Goal: Transaction & Acquisition: Purchase product/service

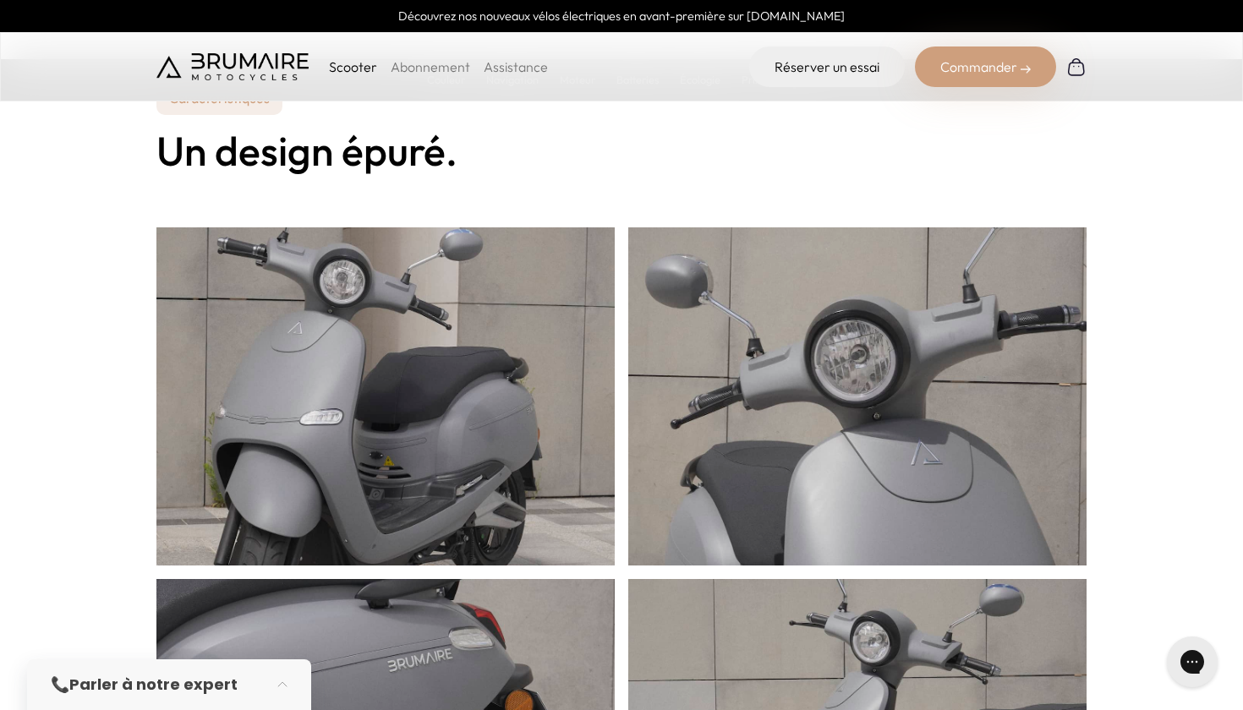
scroll to position [564, 0]
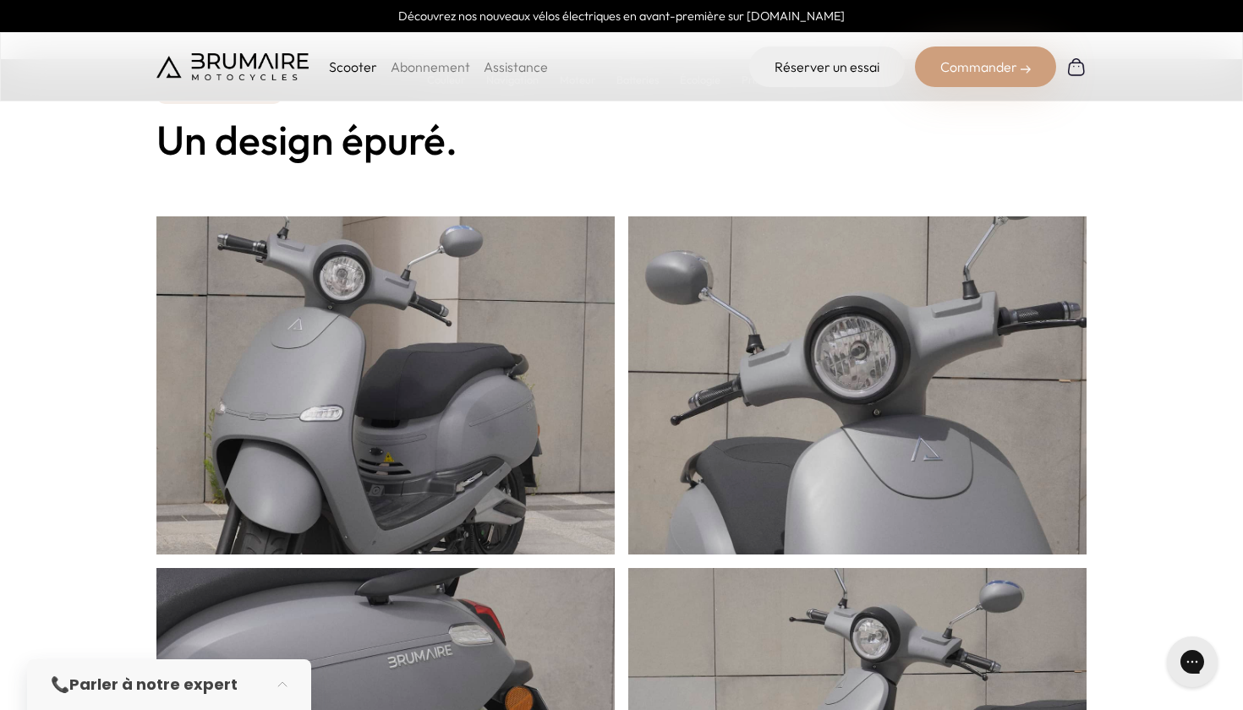
click at [420, 72] on link "Abonnement" at bounding box center [430, 66] width 79 height 17
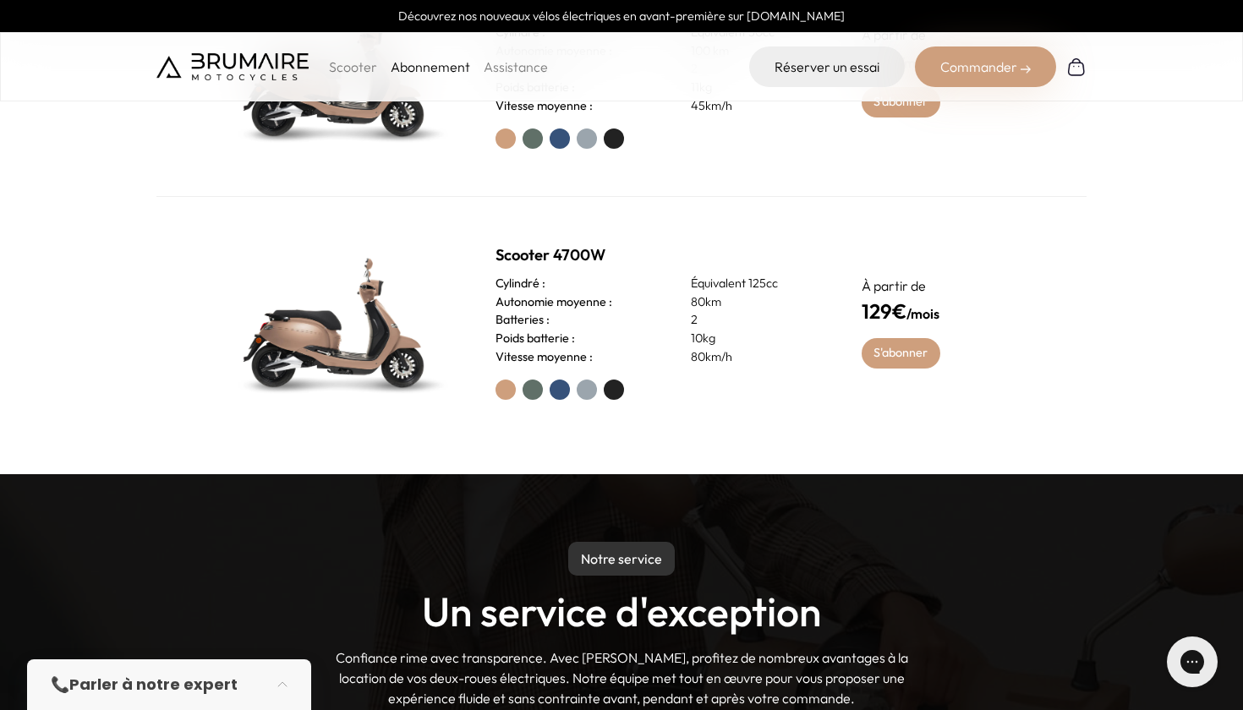
scroll to position [715, 0]
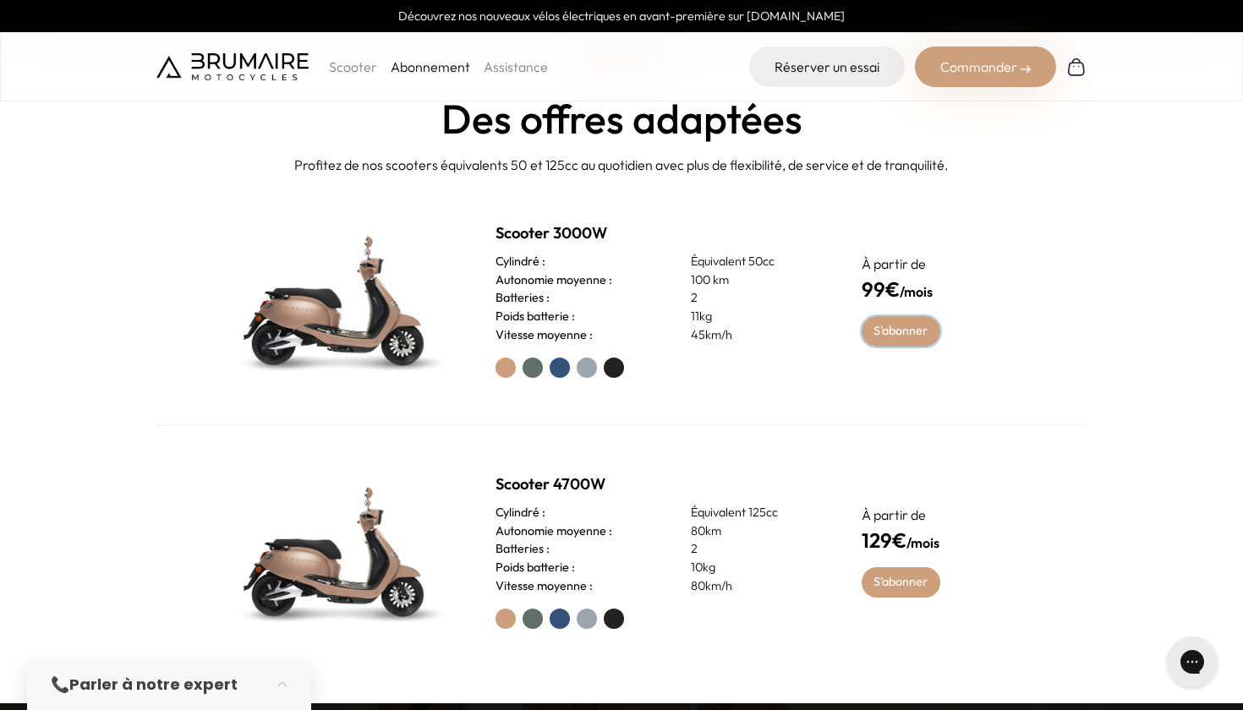
click at [901, 342] on link "S'abonner" at bounding box center [900, 331] width 79 height 30
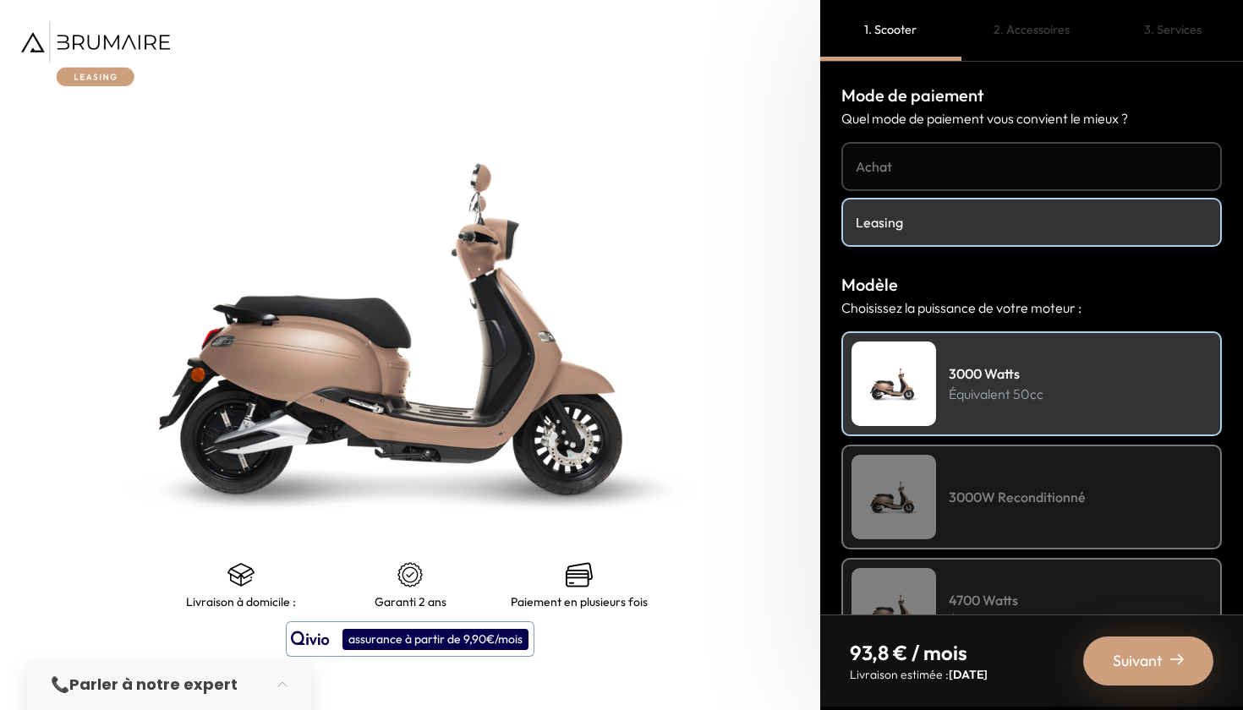
click at [958, 169] on h4 "Achat" at bounding box center [1031, 166] width 352 height 20
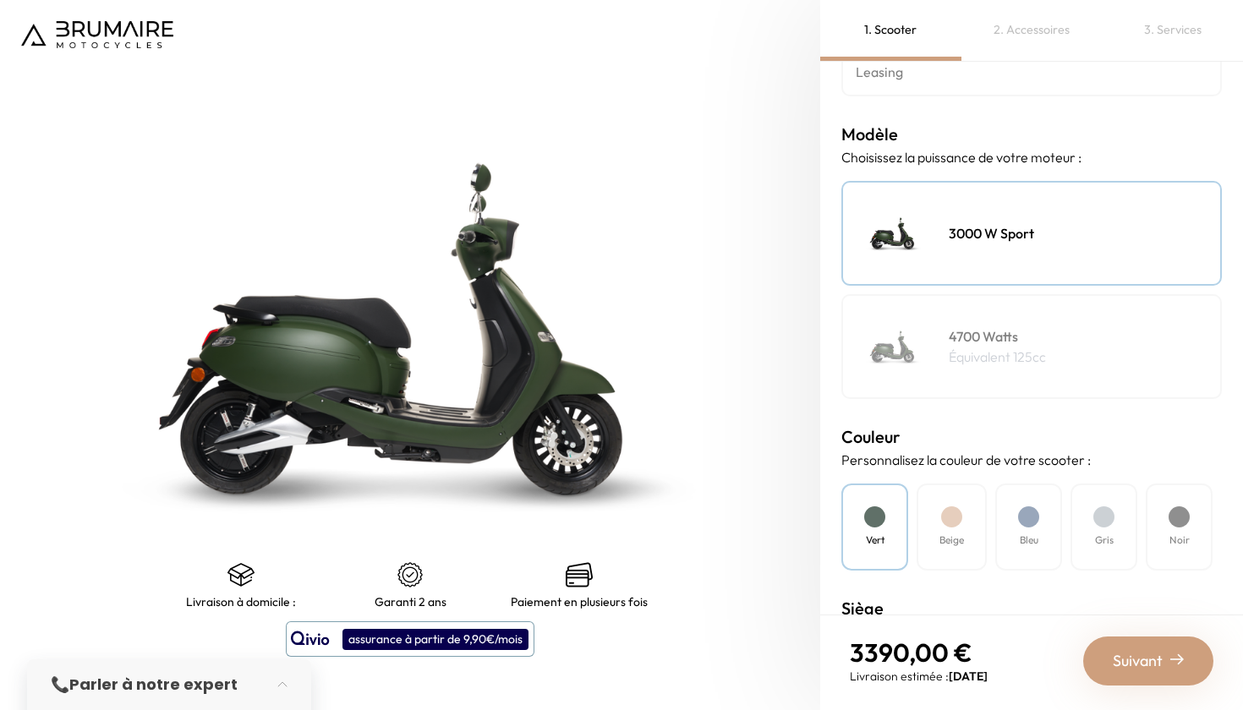
scroll to position [182, 0]
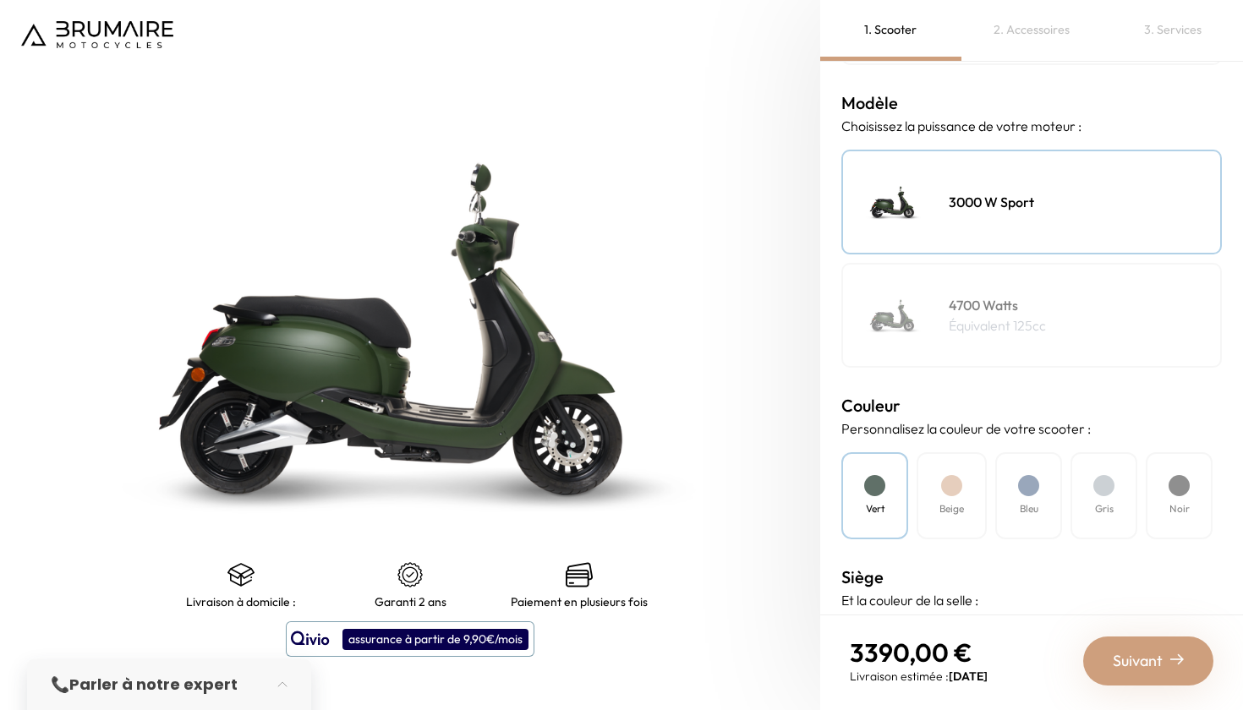
click at [954, 520] on div "Beige" at bounding box center [951, 495] width 70 height 87
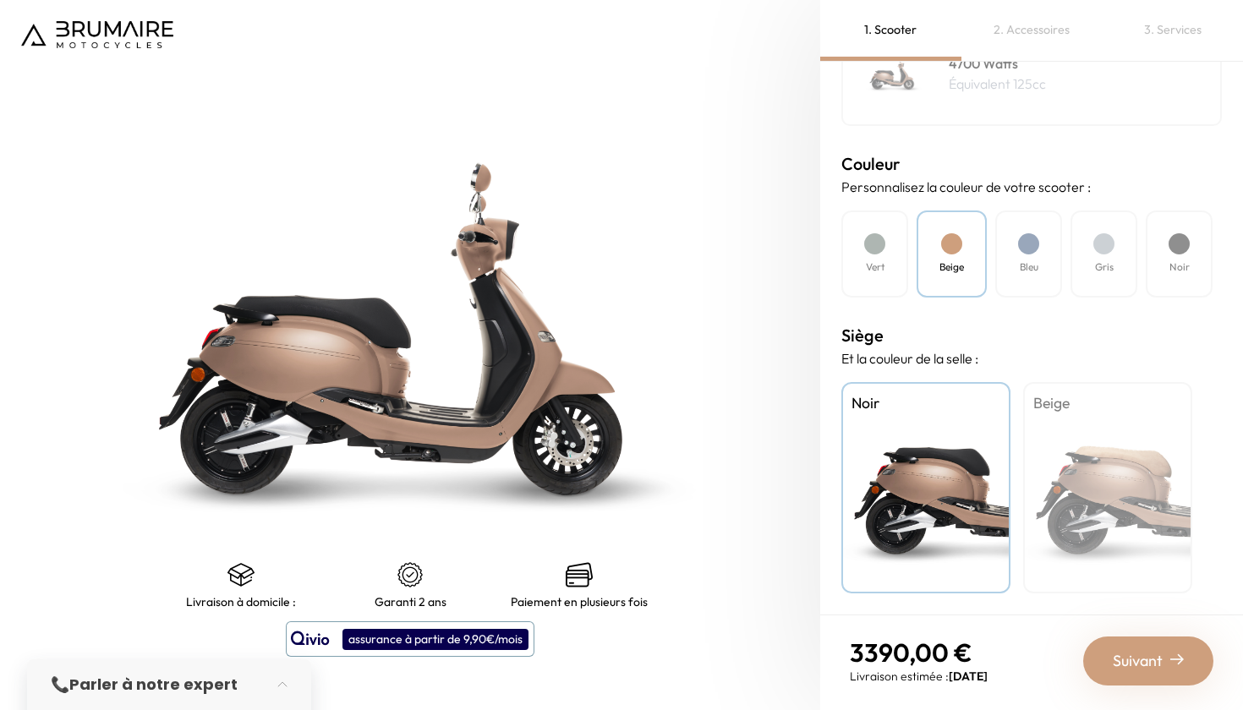
scroll to position [0, 0]
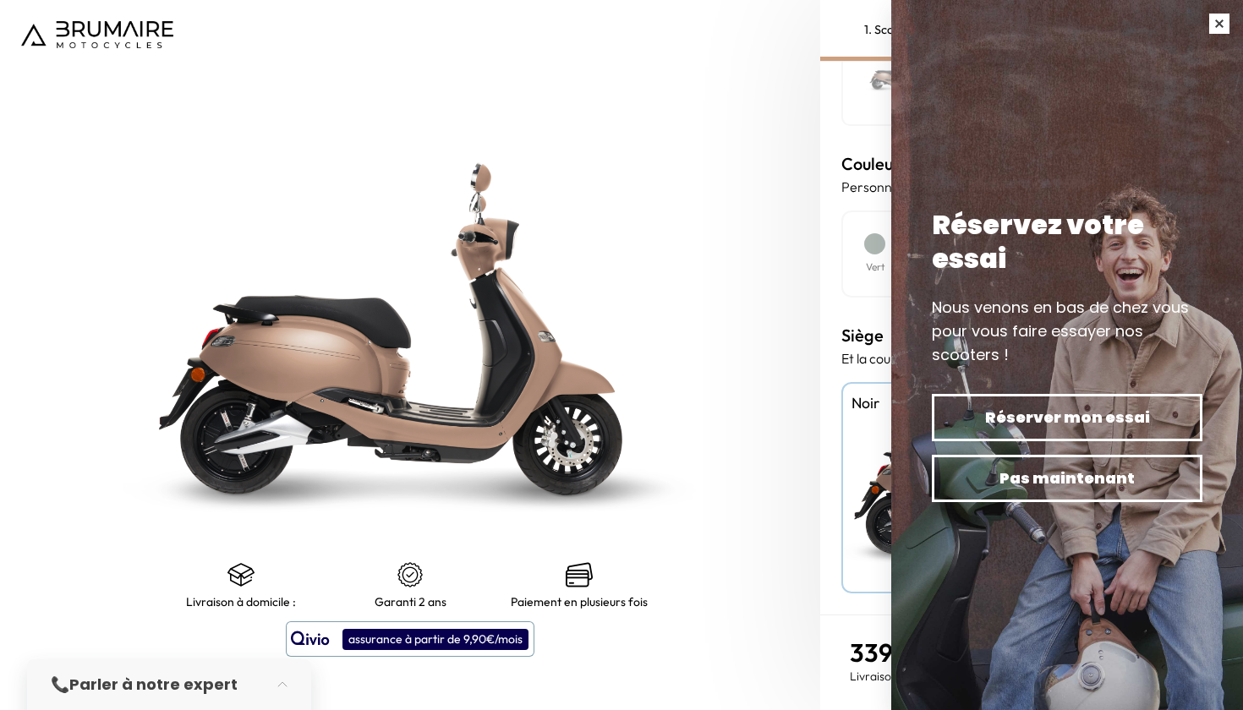
click at [1220, 16] on button "button" at bounding box center [1218, 23] width 47 height 47
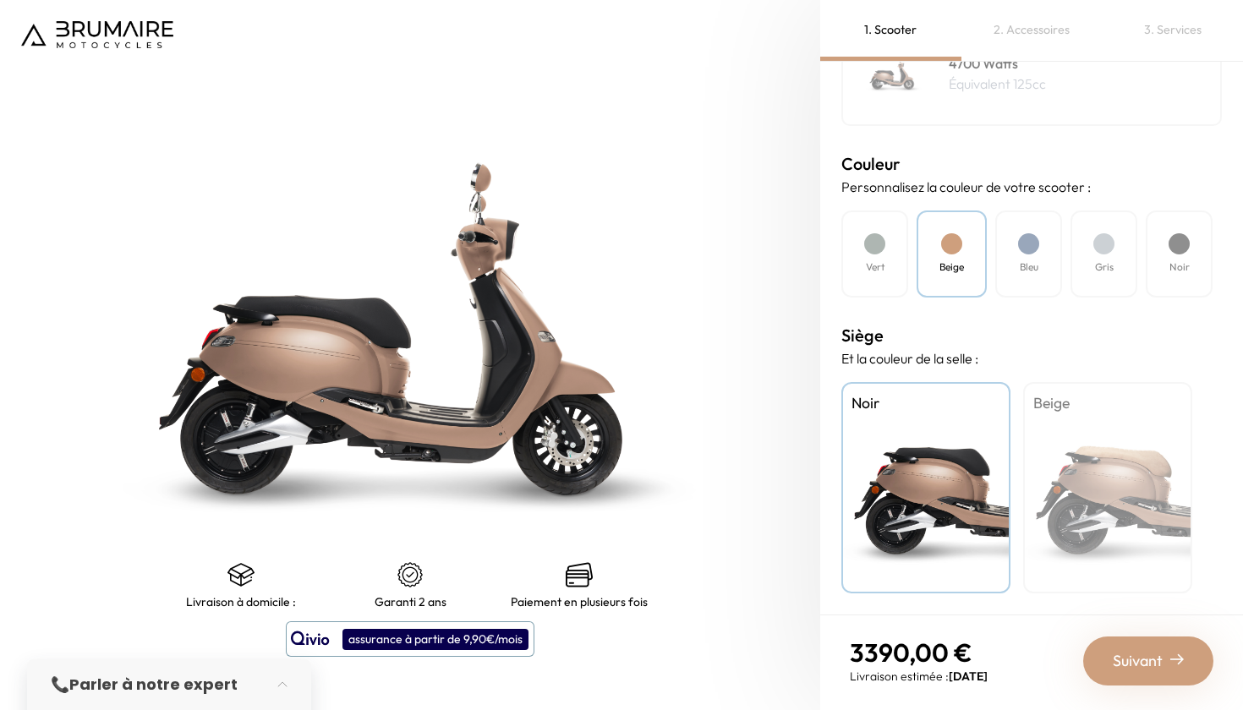
click at [884, 270] on div "Vert" at bounding box center [874, 253] width 67 height 87
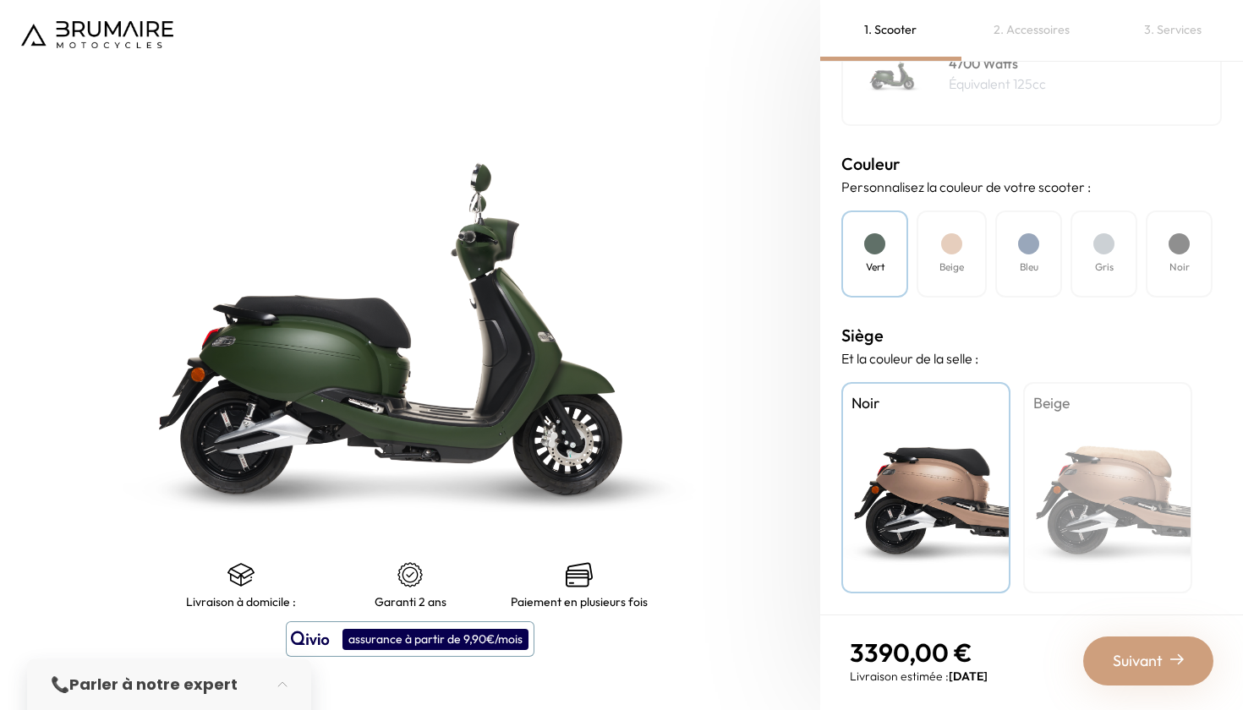
click at [1021, 264] on h4 "Bleu" at bounding box center [1028, 267] width 19 height 15
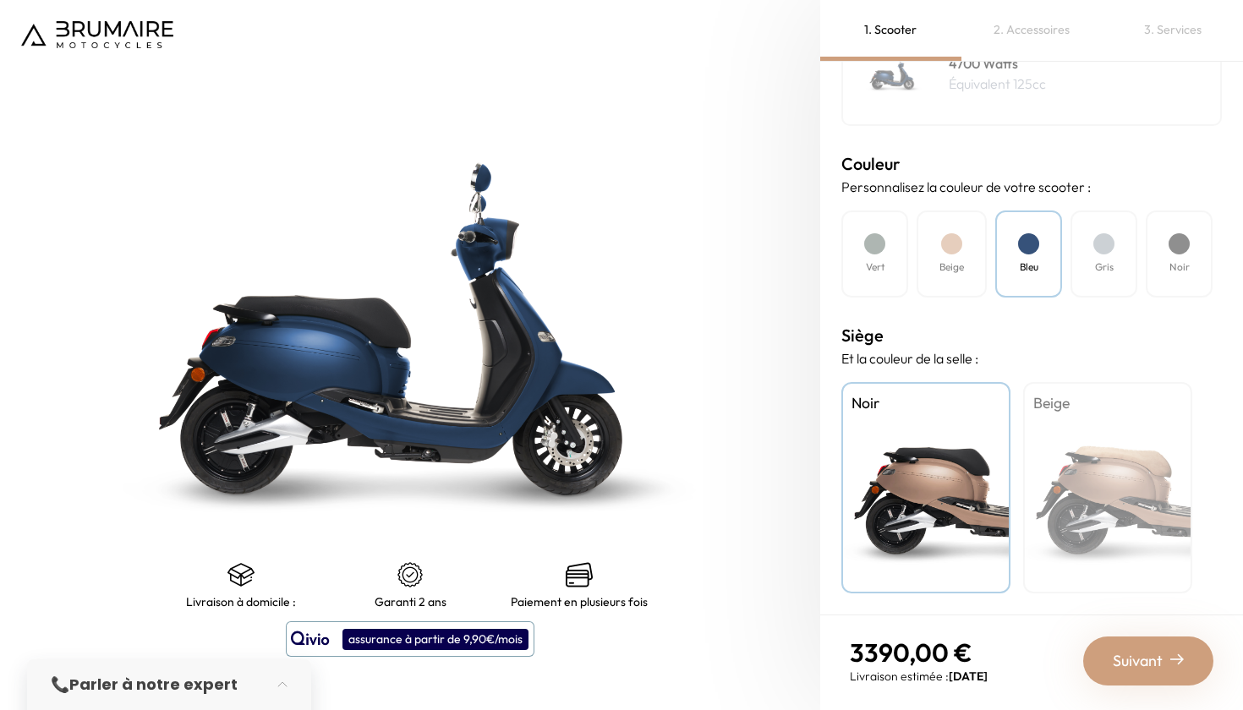
click at [1121, 268] on div "Gris" at bounding box center [1103, 253] width 67 height 87
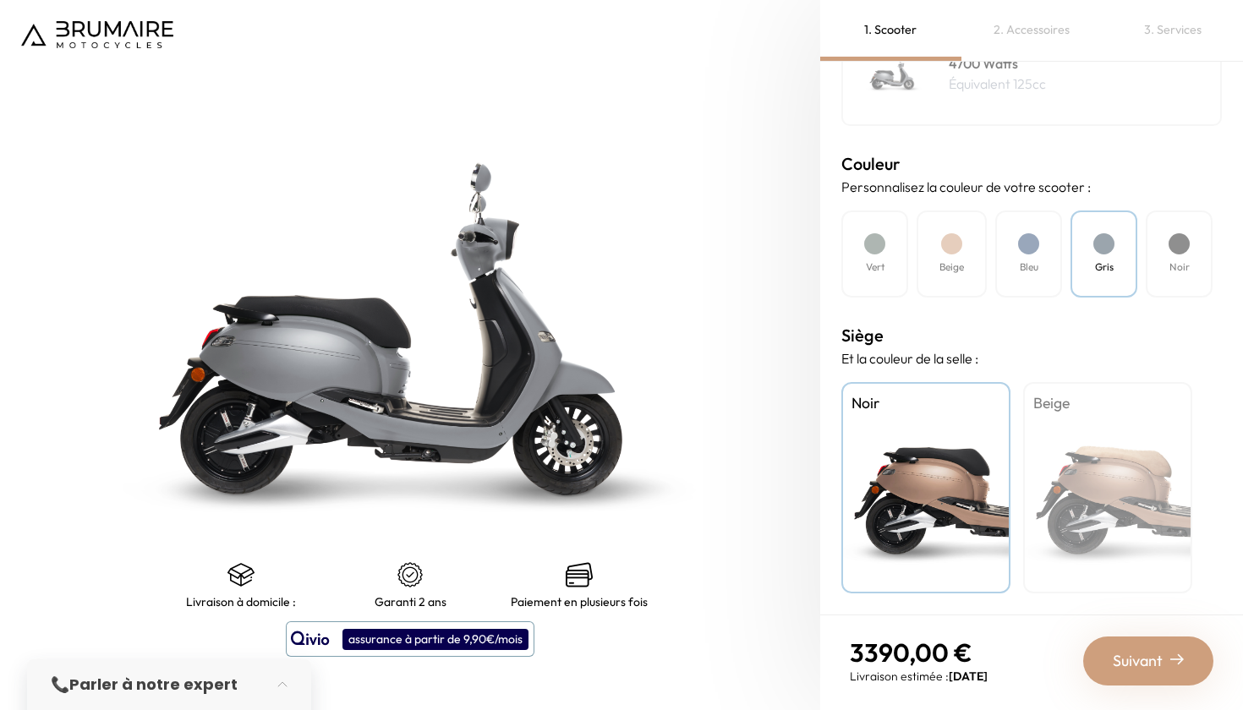
click at [1179, 248] on div at bounding box center [1178, 243] width 21 height 21
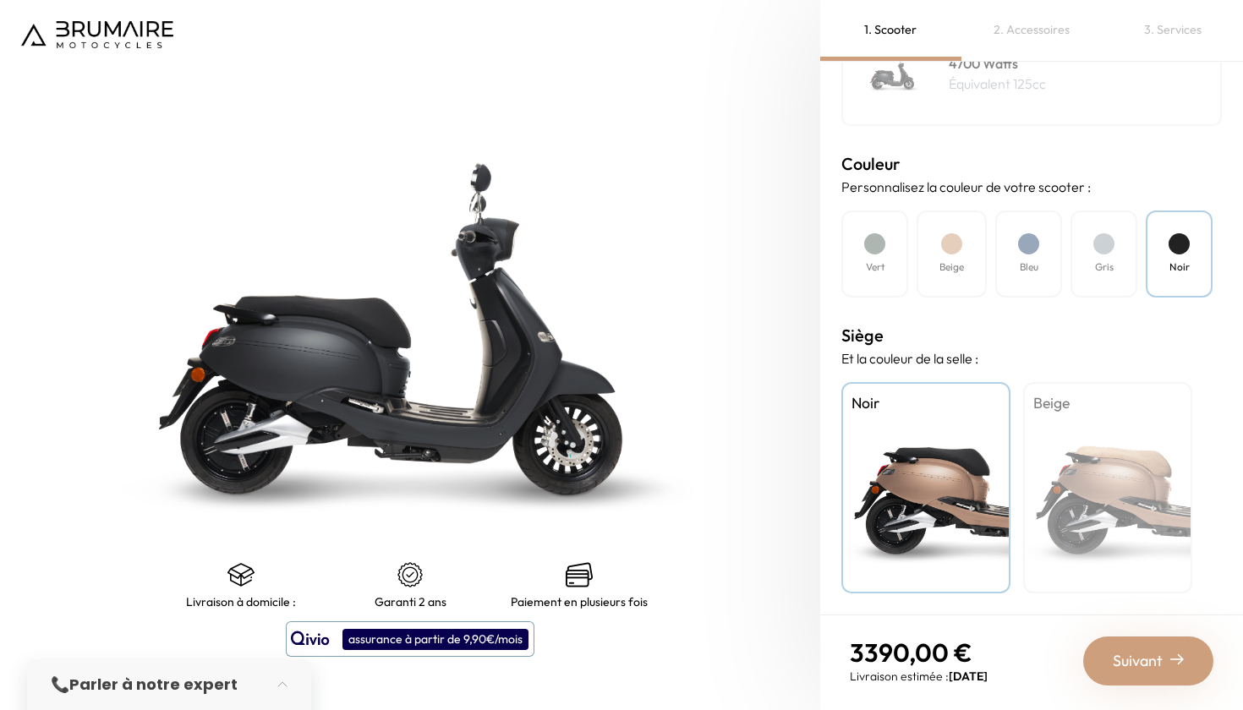
click at [1053, 235] on div "Bleu" at bounding box center [1028, 253] width 67 height 87
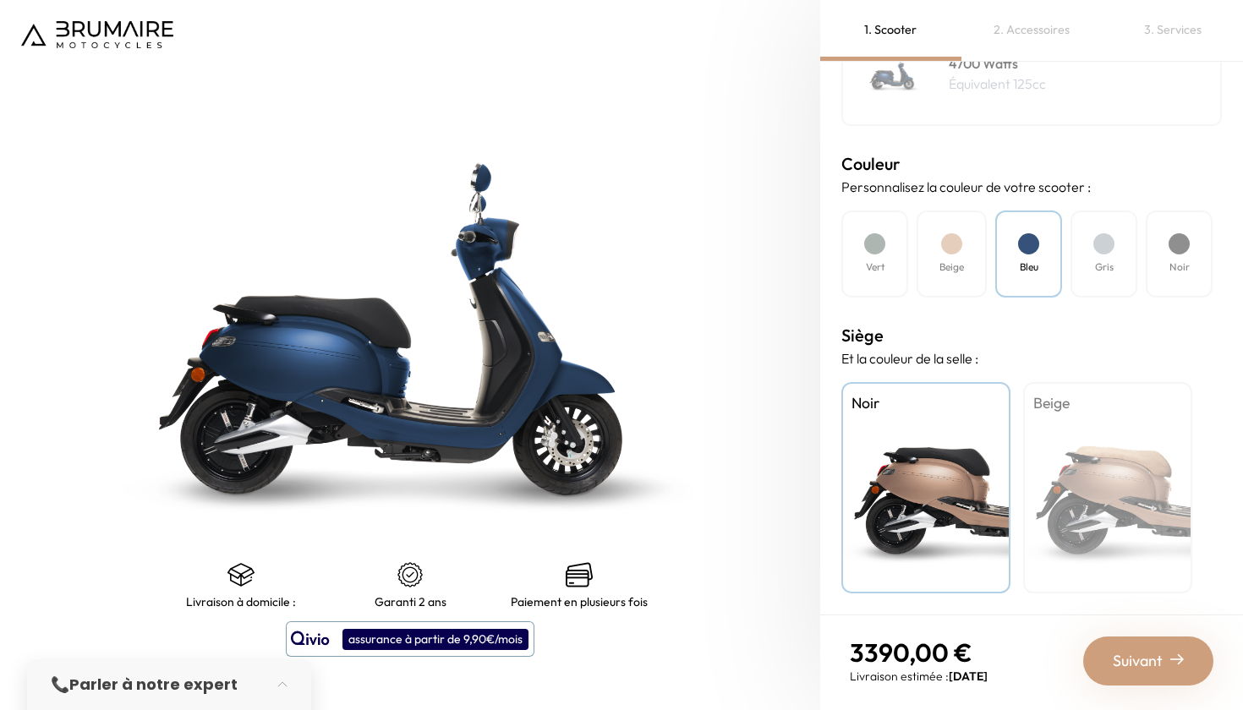
click at [1102, 249] on div at bounding box center [1103, 243] width 21 height 21
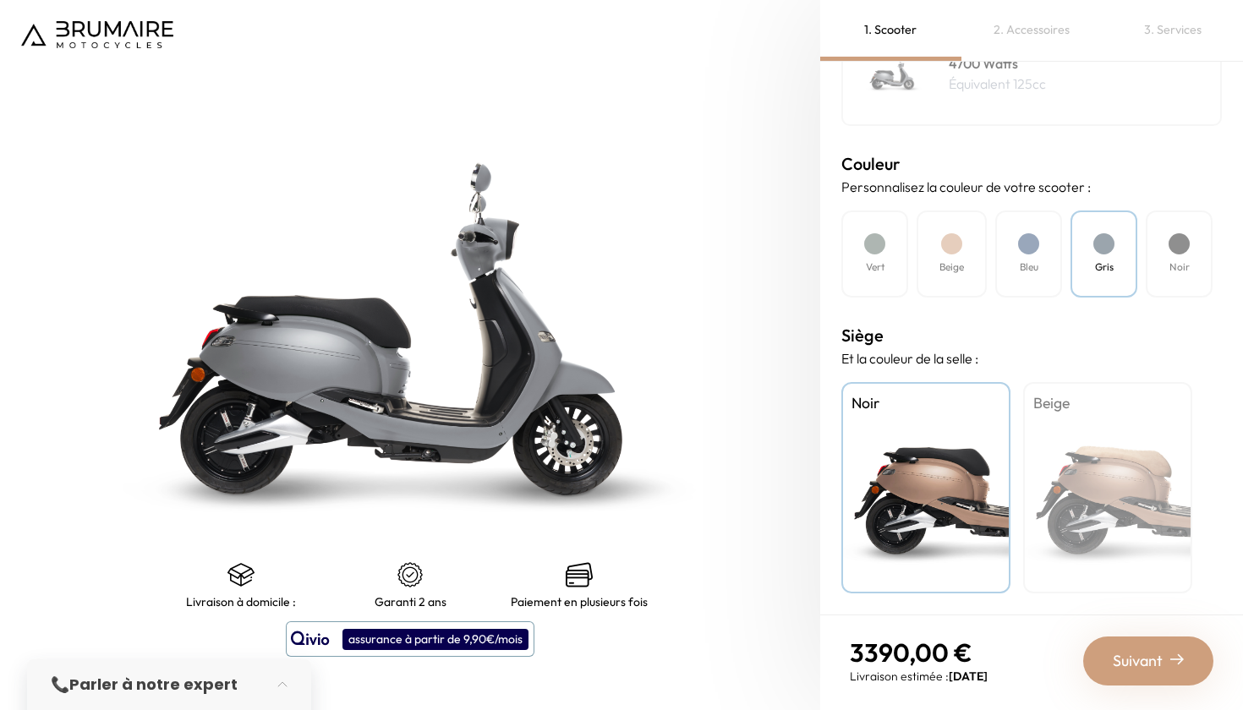
click at [1022, 255] on div "Bleu" at bounding box center [1028, 253] width 67 height 87
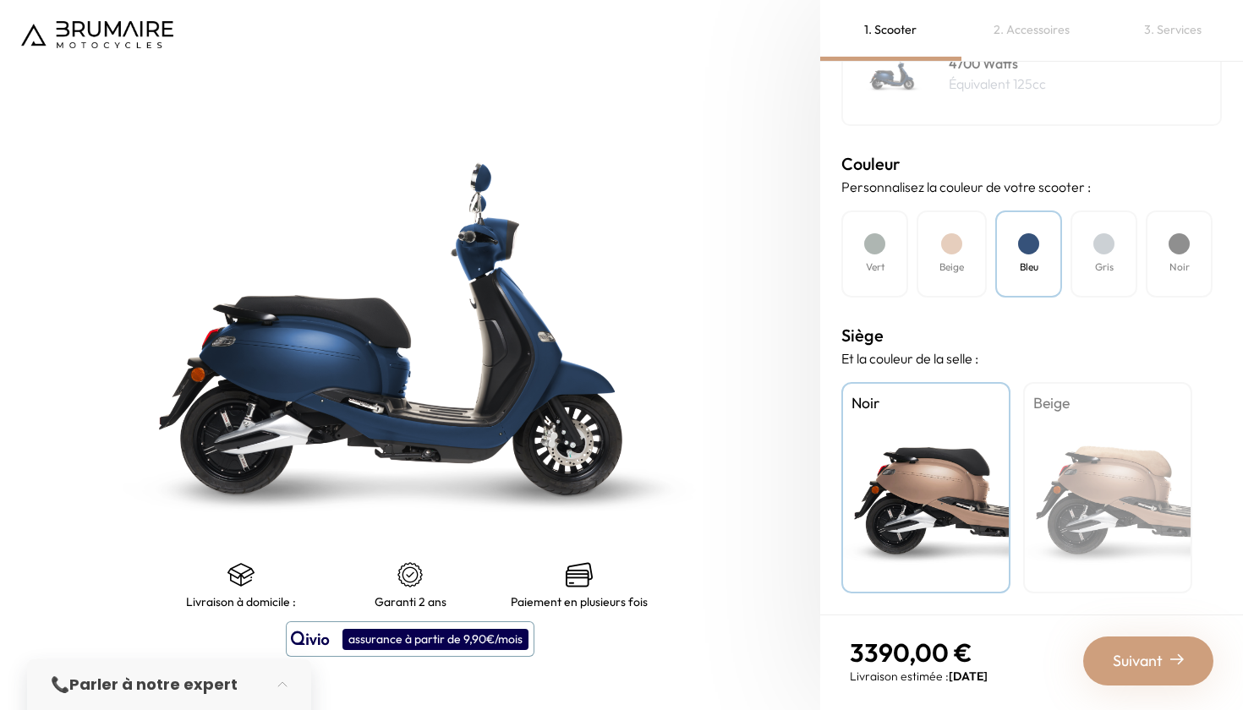
click at [1084, 505] on div "Beige" at bounding box center [1107, 487] width 169 height 211
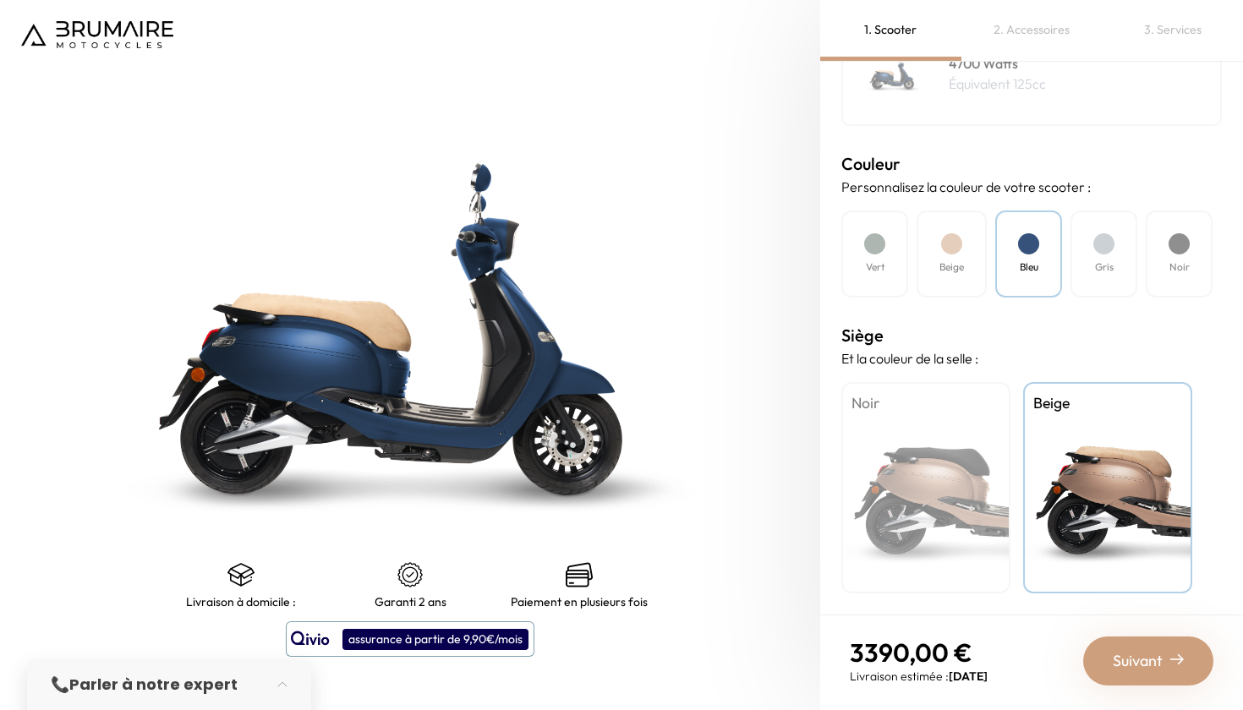
click at [942, 497] on div "Noir" at bounding box center [925, 487] width 169 height 211
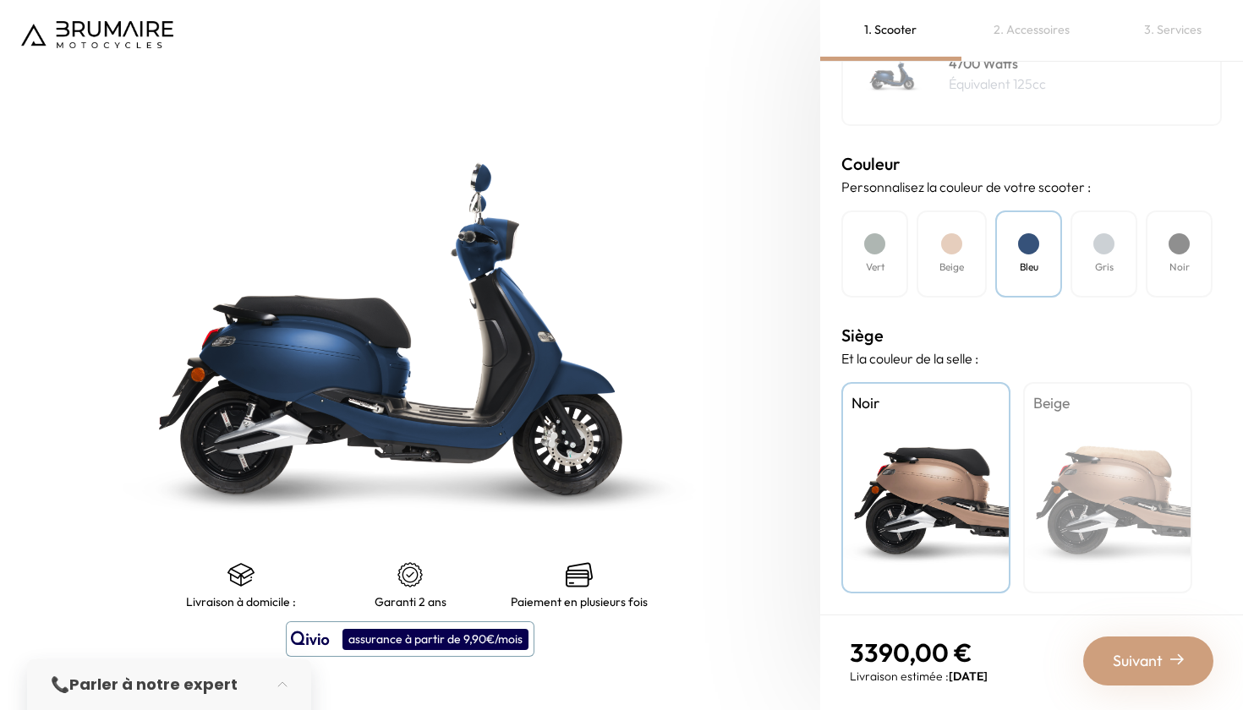
click at [1191, 242] on div "Noir" at bounding box center [1178, 253] width 67 height 87
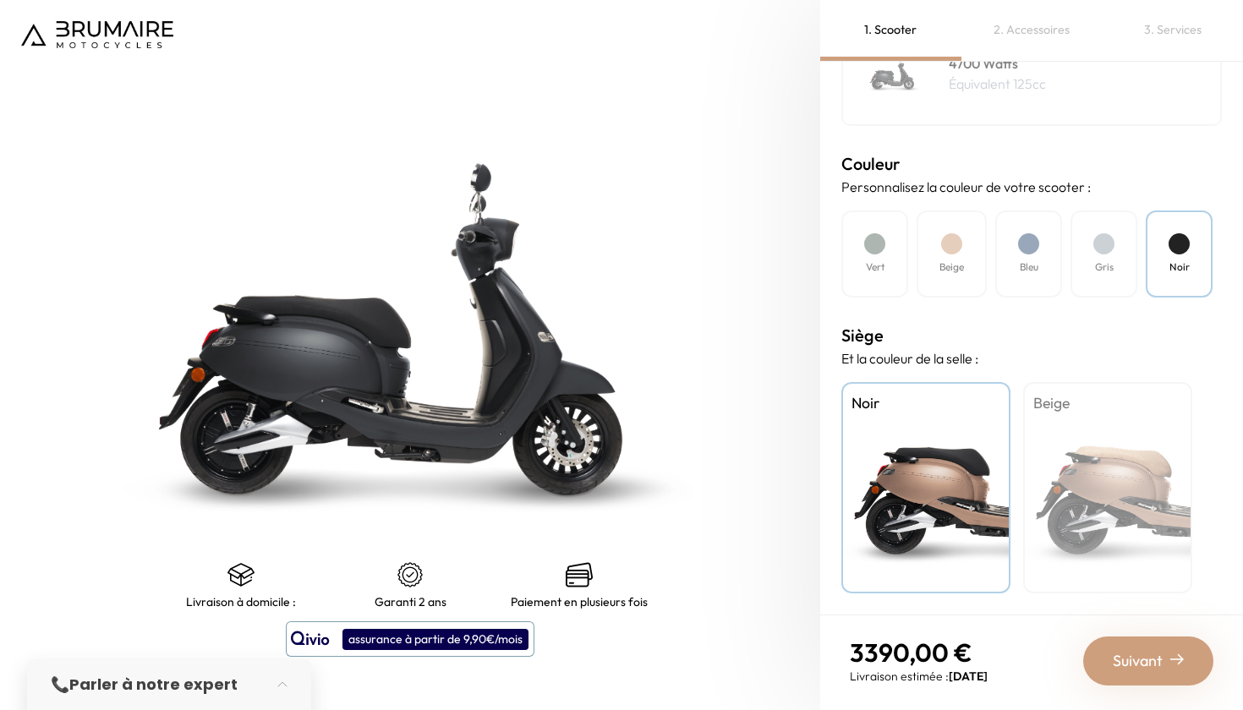
click at [1047, 461] on div "Beige" at bounding box center [1107, 487] width 169 height 211
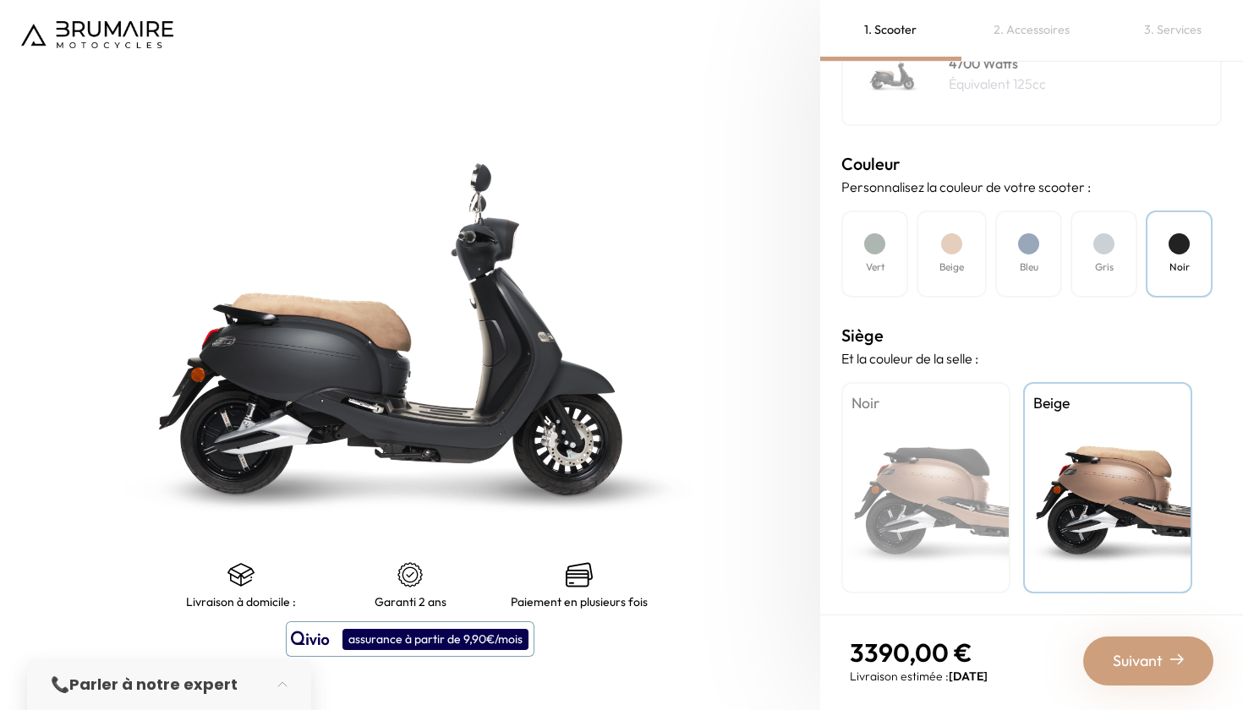
click at [932, 490] on div "Noir" at bounding box center [925, 487] width 169 height 211
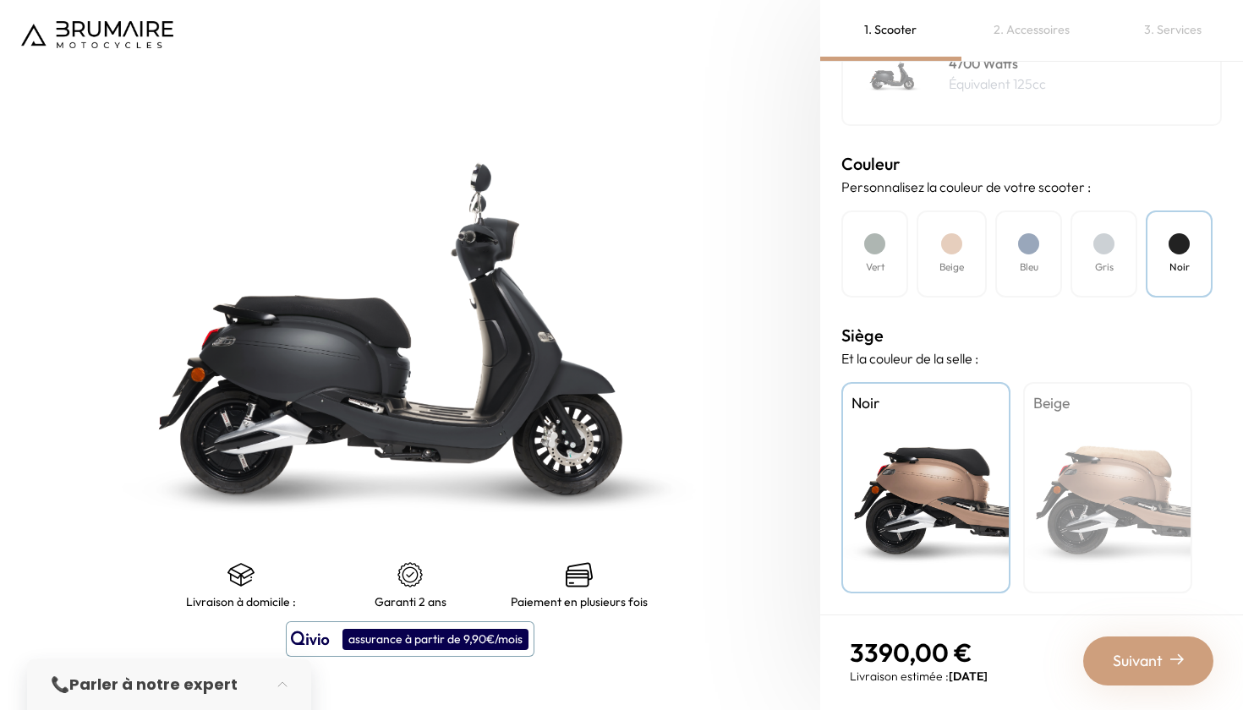
click at [1062, 472] on div "Beige" at bounding box center [1107, 487] width 169 height 211
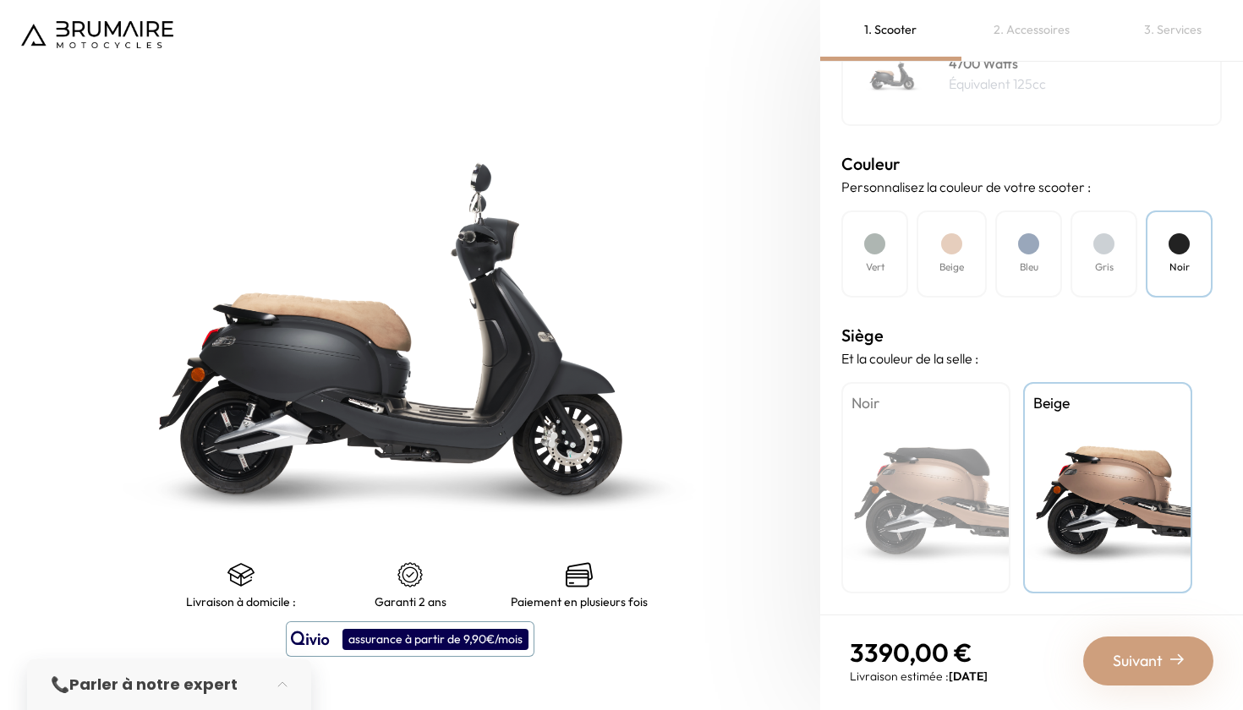
click at [1042, 278] on div "Bleu" at bounding box center [1028, 253] width 67 height 87
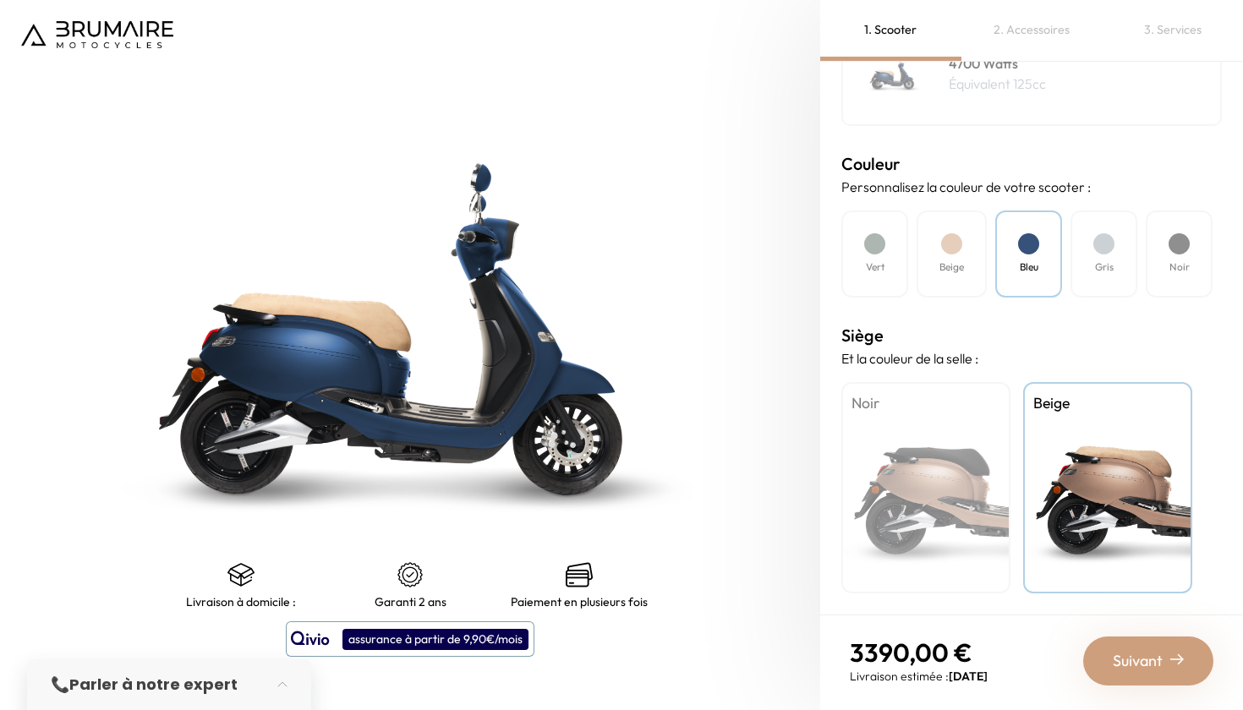
click at [1113, 266] on h4 "Gris" at bounding box center [1104, 267] width 19 height 15
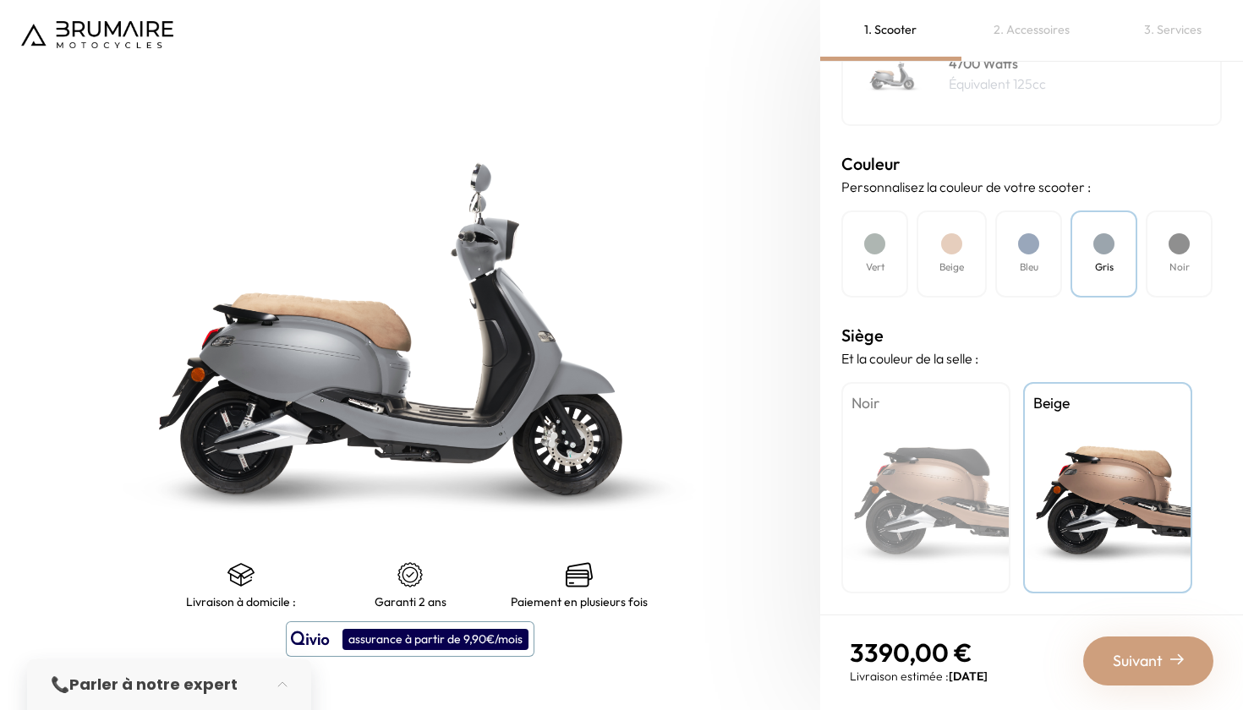
click at [888, 275] on div "Vert" at bounding box center [874, 253] width 67 height 87
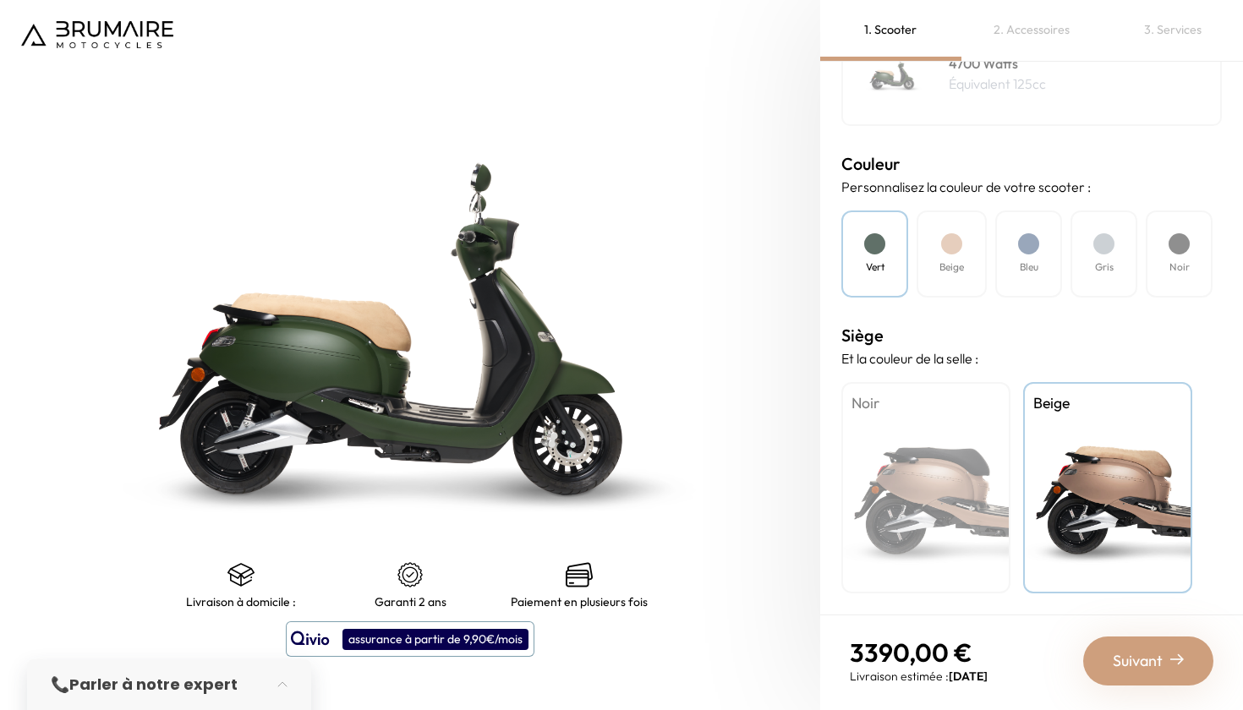
click at [970, 488] on div "Noir" at bounding box center [925, 487] width 169 height 211
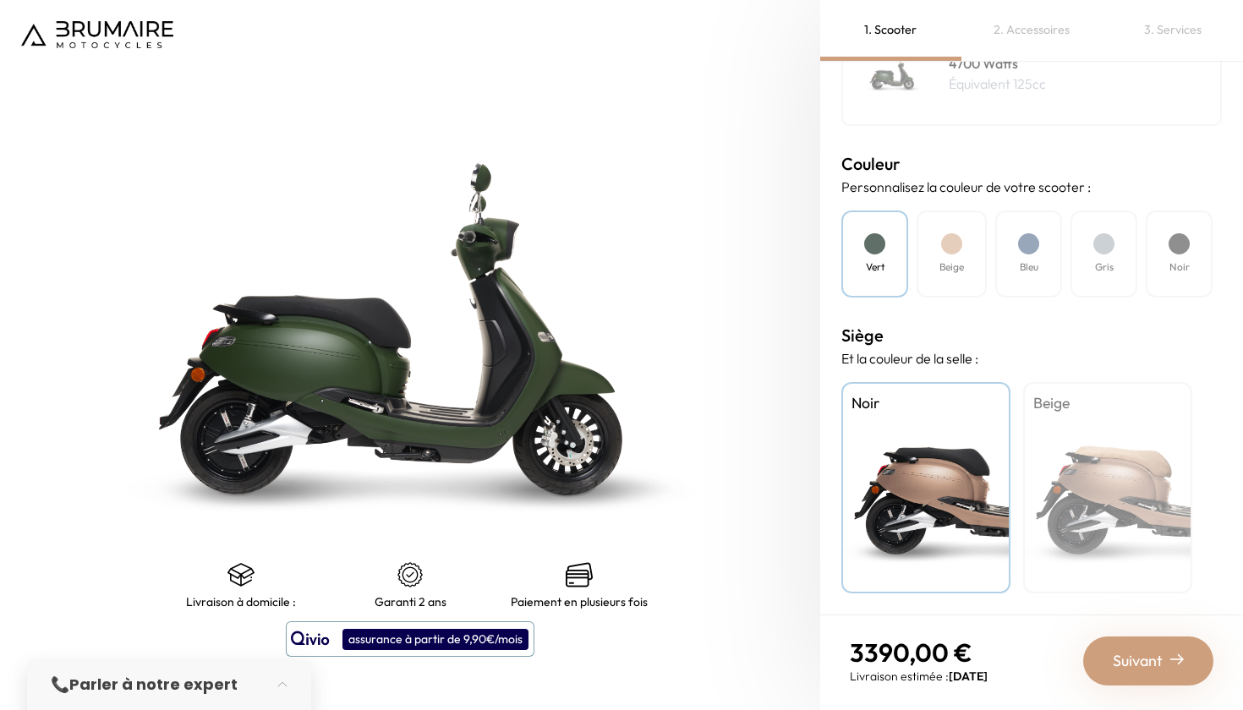
click at [969, 268] on div "Beige" at bounding box center [951, 253] width 70 height 87
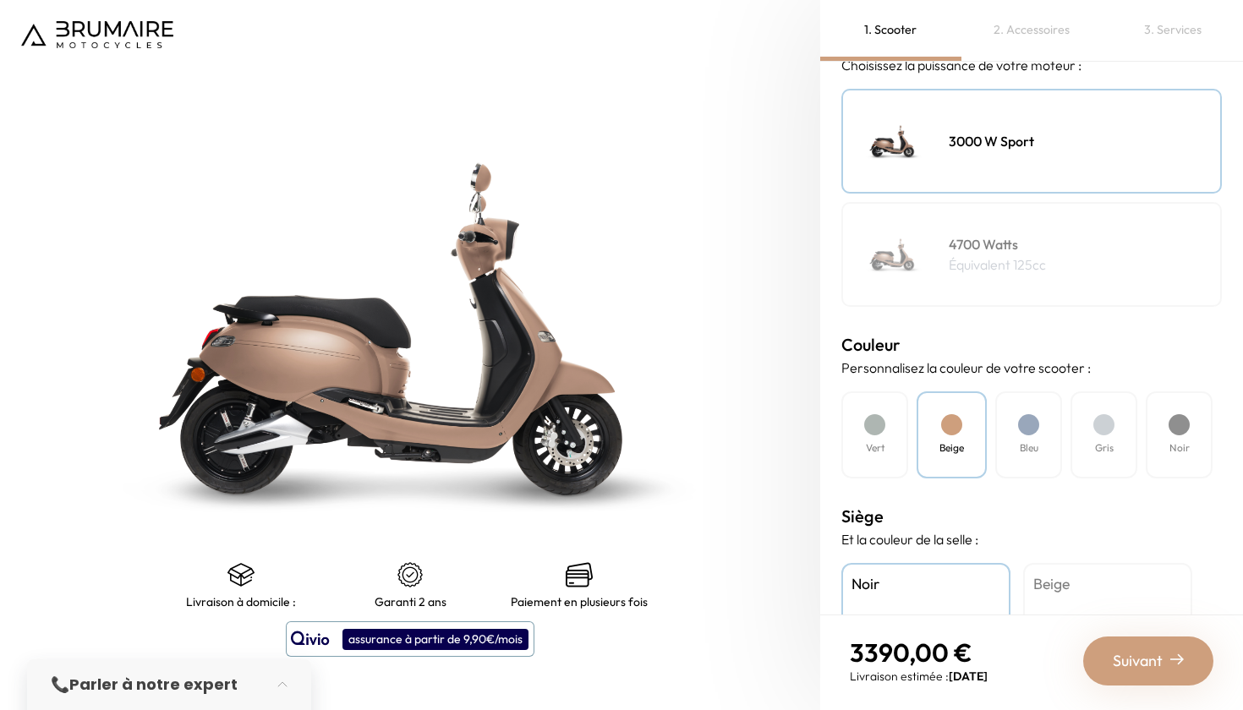
scroll to position [236, 0]
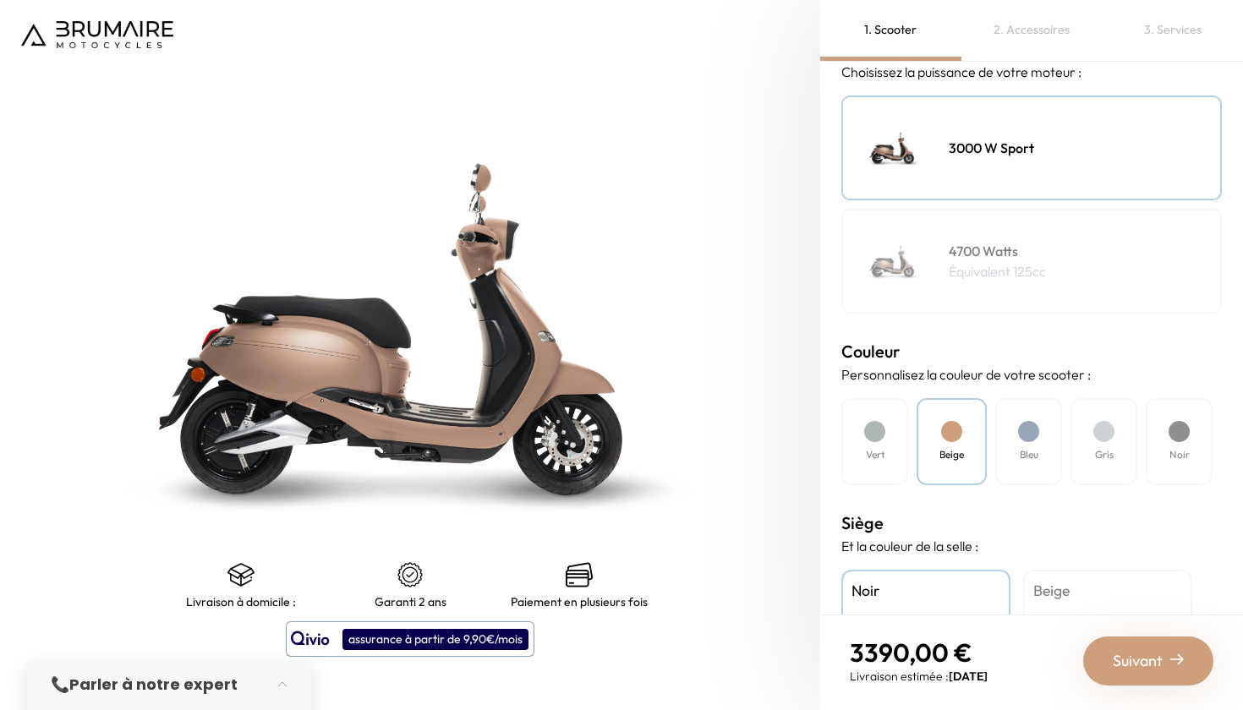
click at [1032, 292] on div "4700 Watts Équivalent 125cc" at bounding box center [1031, 261] width 380 height 105
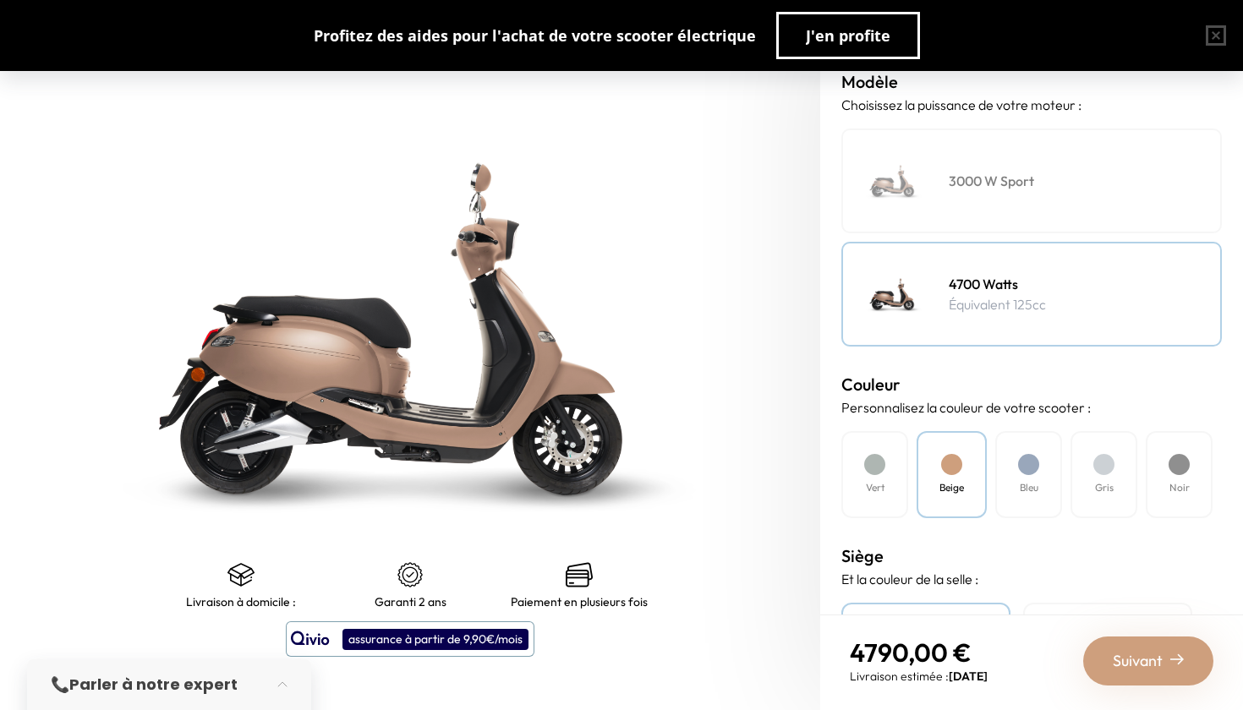
scroll to position [192, 0]
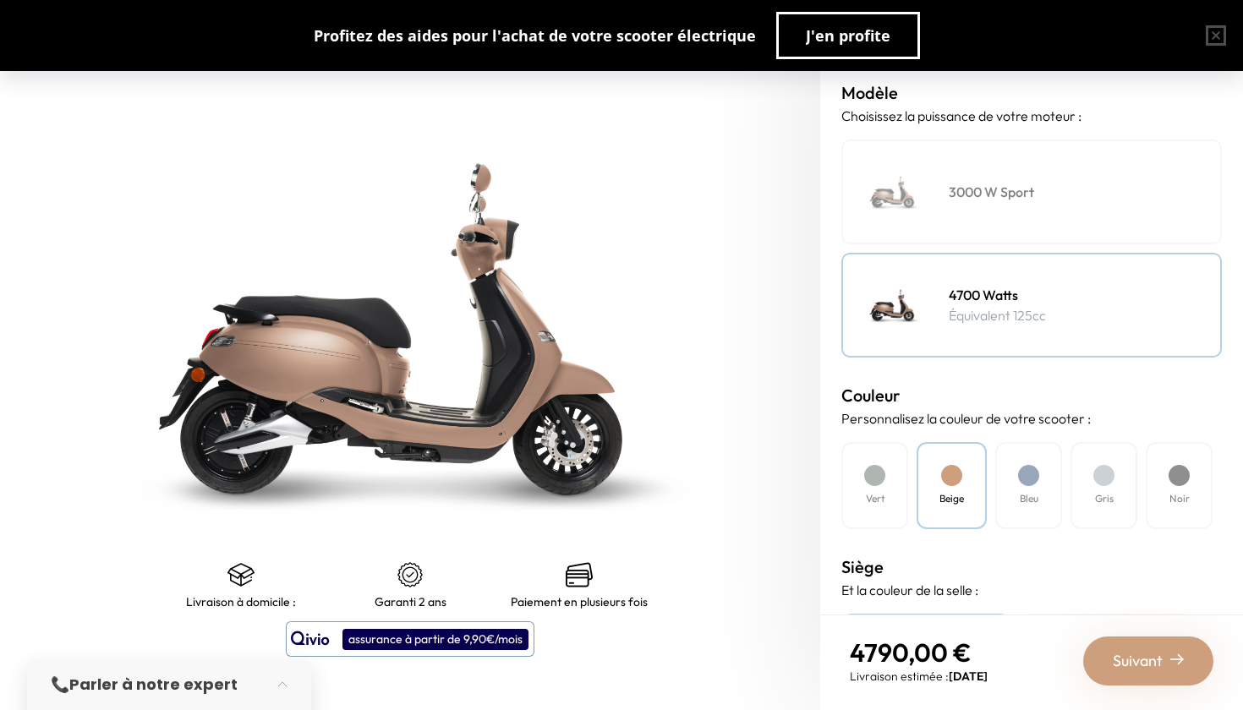
click at [1079, 178] on div "3000 W Sport" at bounding box center [1031, 191] width 380 height 105
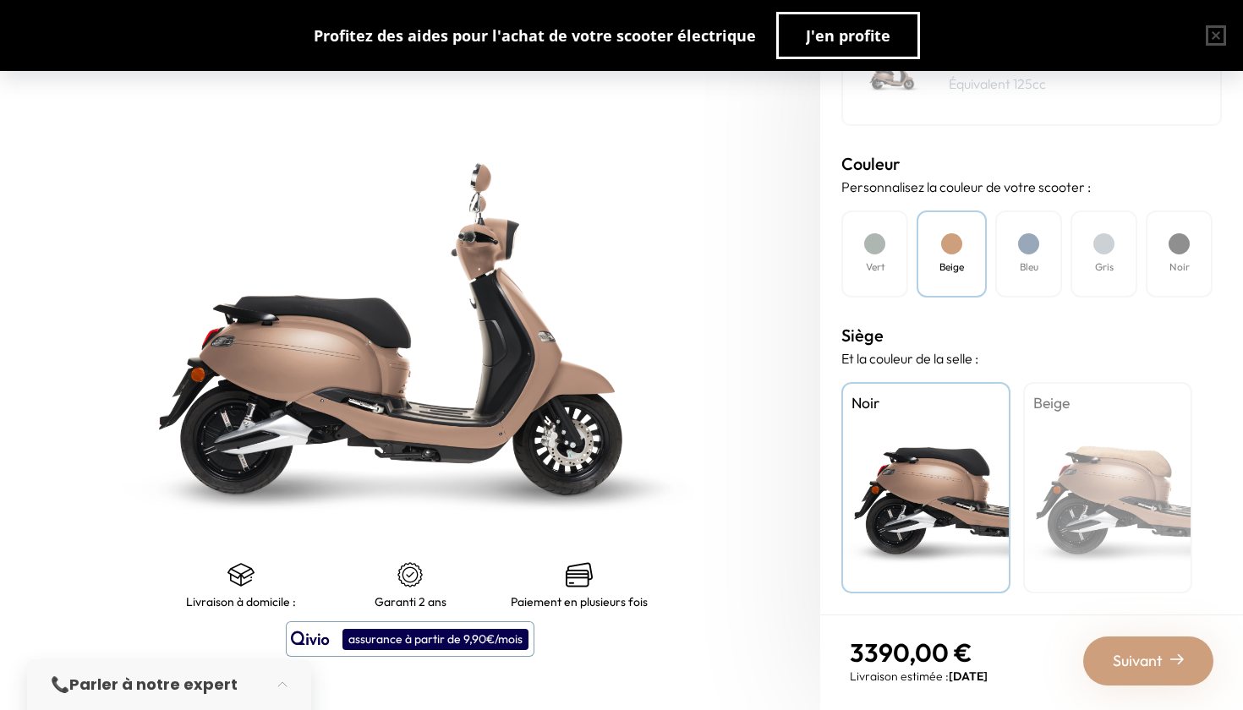
scroll to position [424, 0]
click at [1011, 274] on div "Bleu" at bounding box center [1028, 253] width 67 height 87
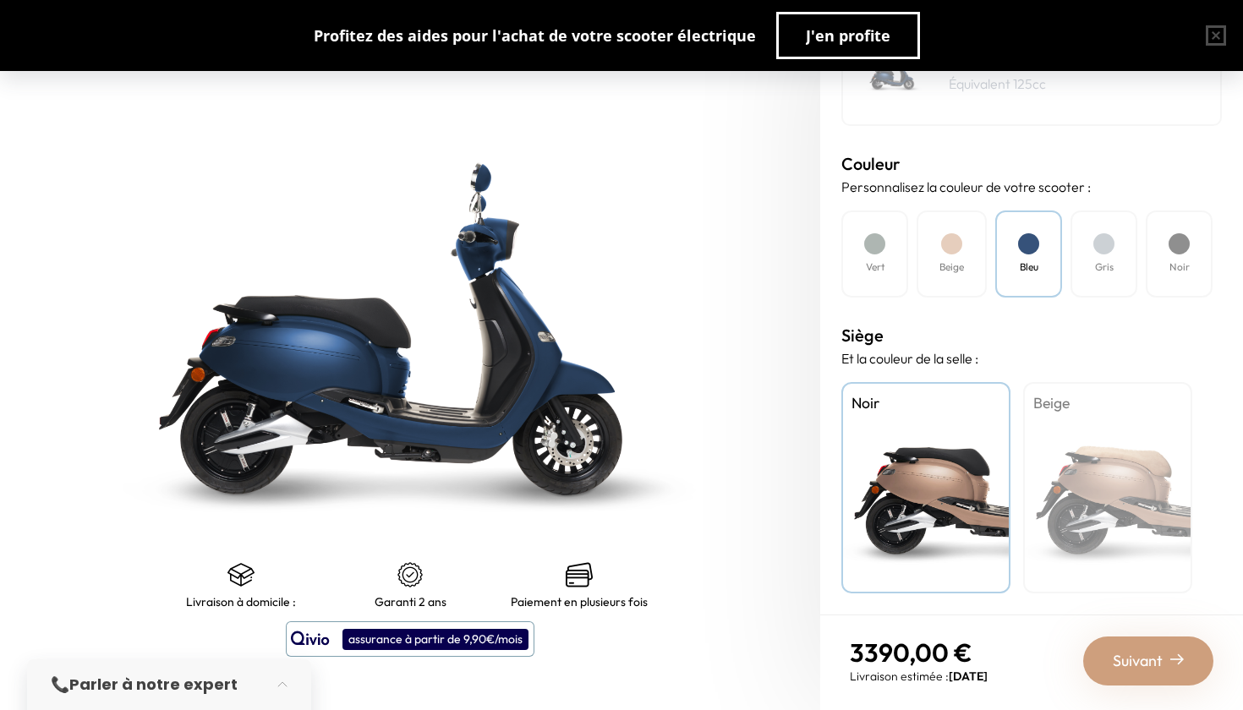
click at [960, 265] on h4 "Beige" at bounding box center [951, 267] width 25 height 15
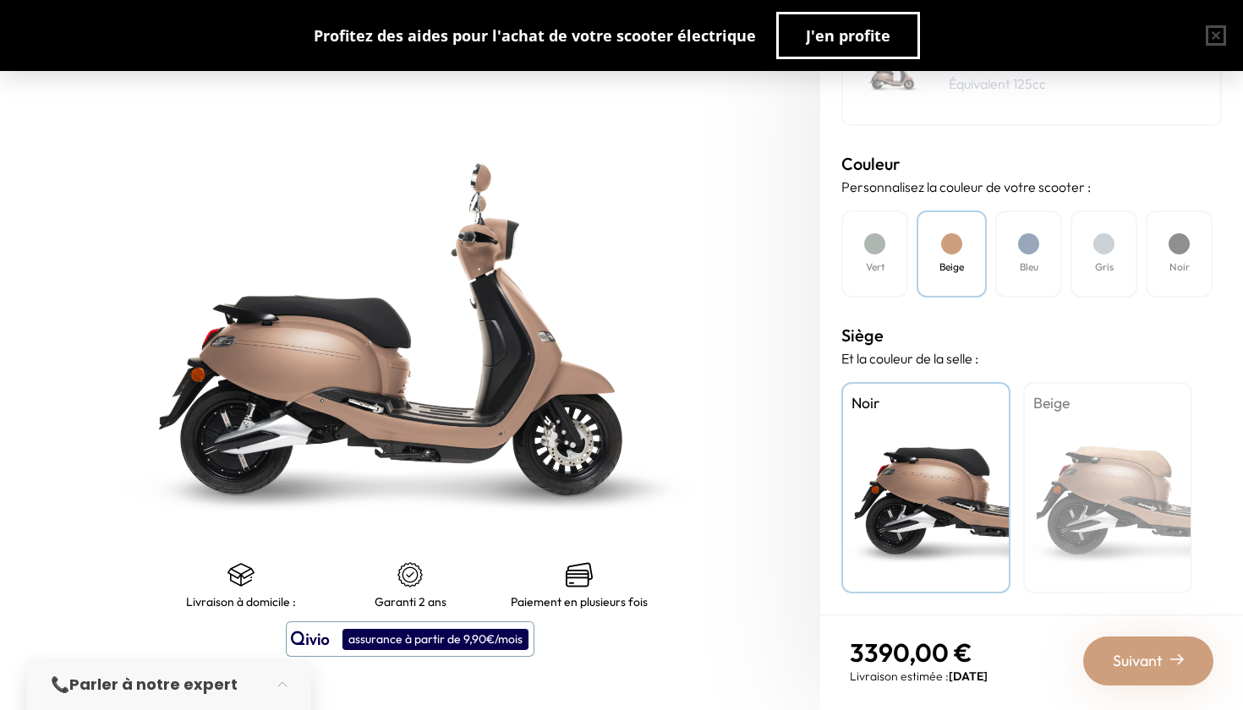
click at [1103, 267] on h4 "Gris" at bounding box center [1104, 267] width 19 height 15
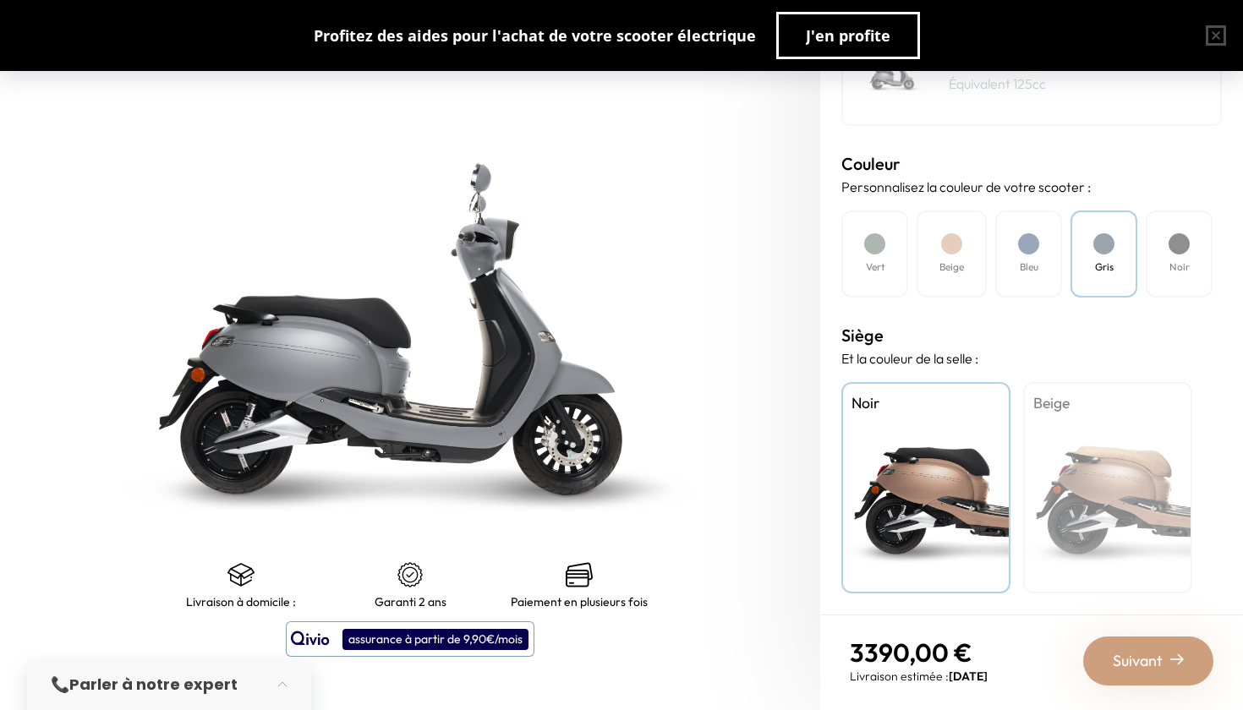
click at [1196, 260] on div "Noir" at bounding box center [1178, 253] width 67 height 87
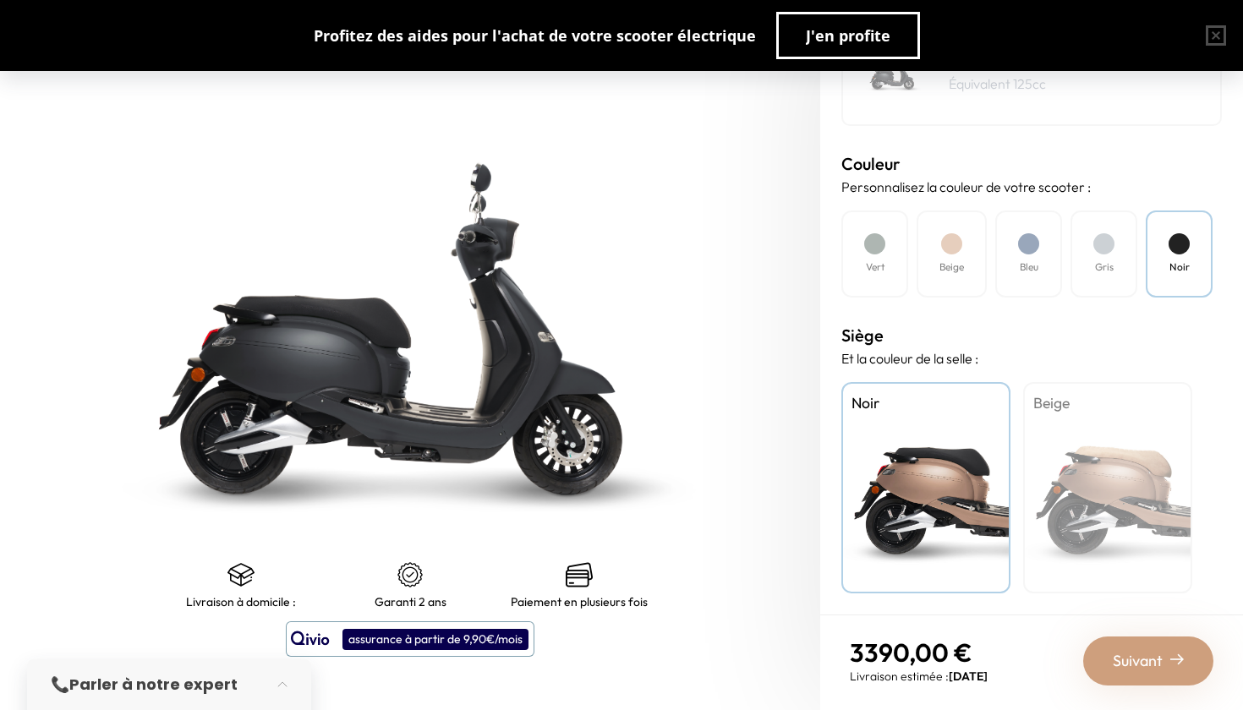
click at [1152, 656] on span "Suivant" at bounding box center [1137, 661] width 50 height 24
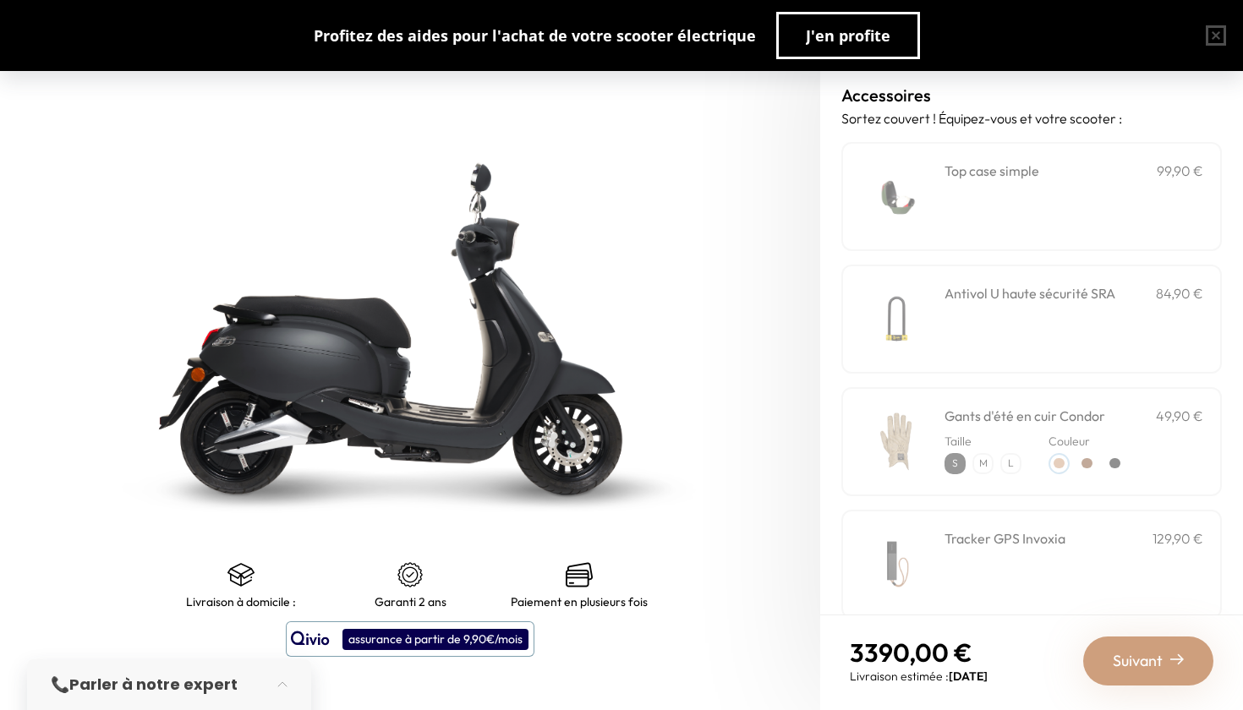
scroll to position [0, 0]
click at [1208, 41] on button "button" at bounding box center [1216, 35] width 54 height 54
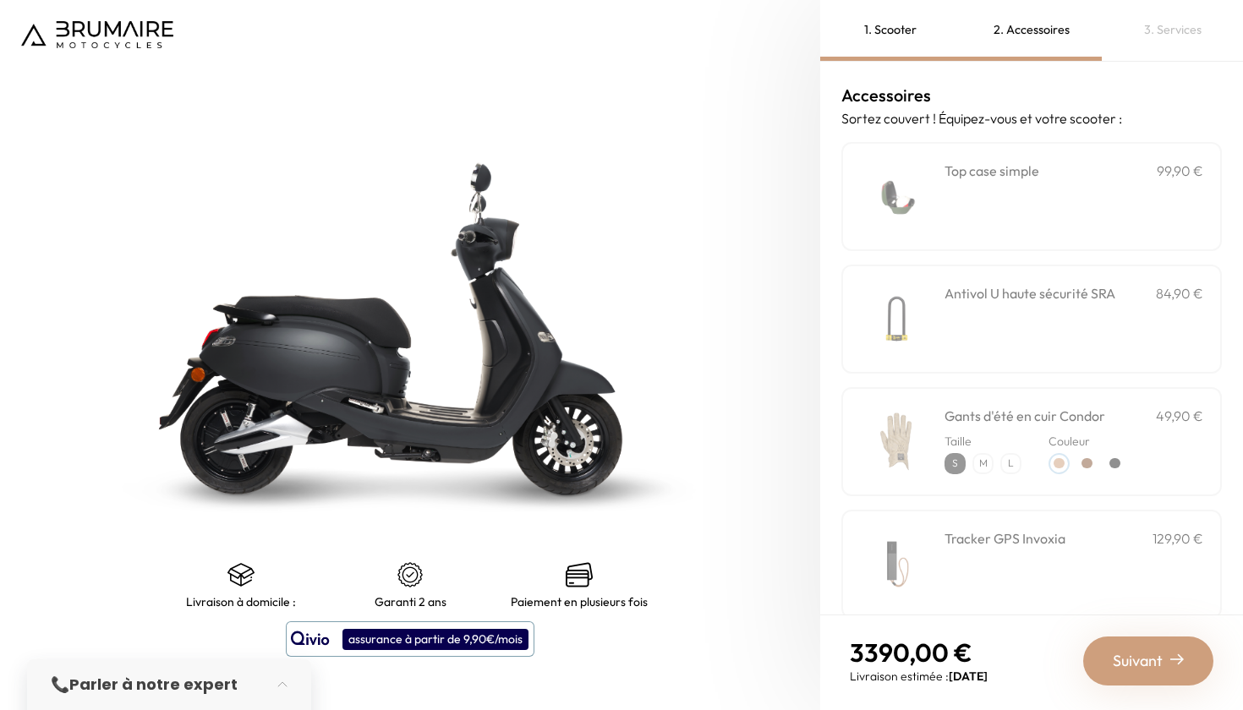
click at [85, 45] on img at bounding box center [97, 34] width 152 height 27
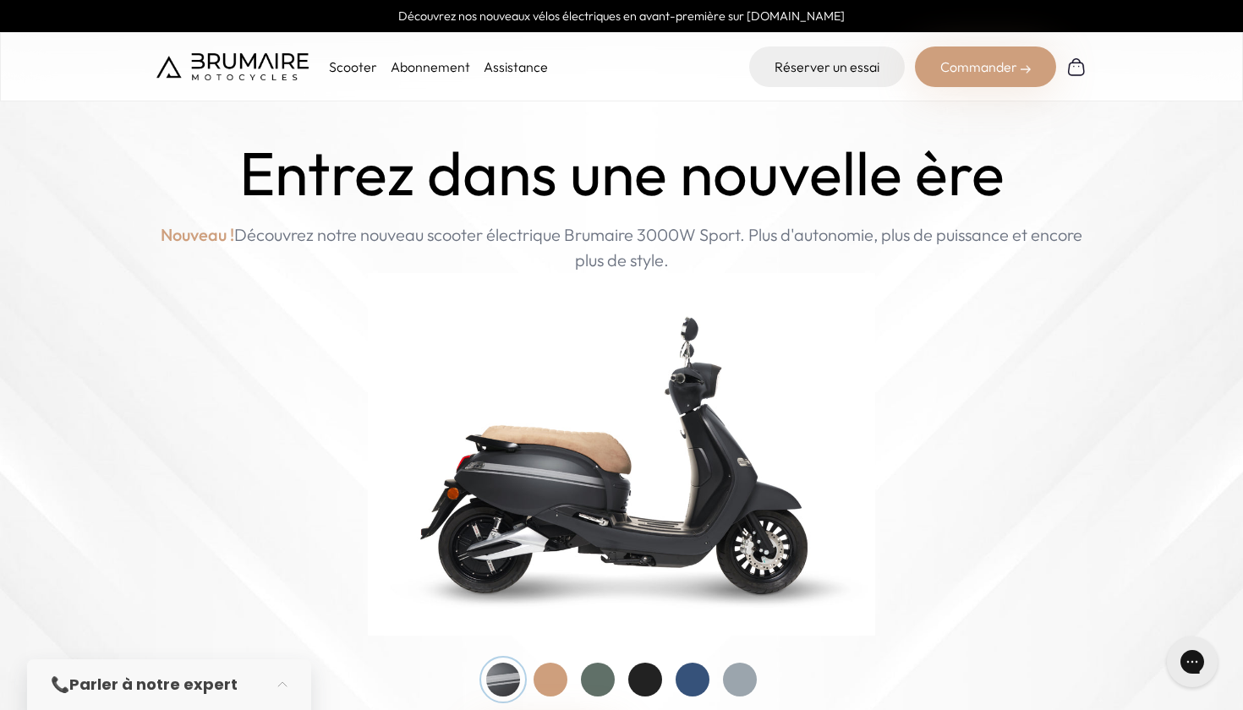
click at [577, 410] on img at bounding box center [621, 454] width 507 height 363
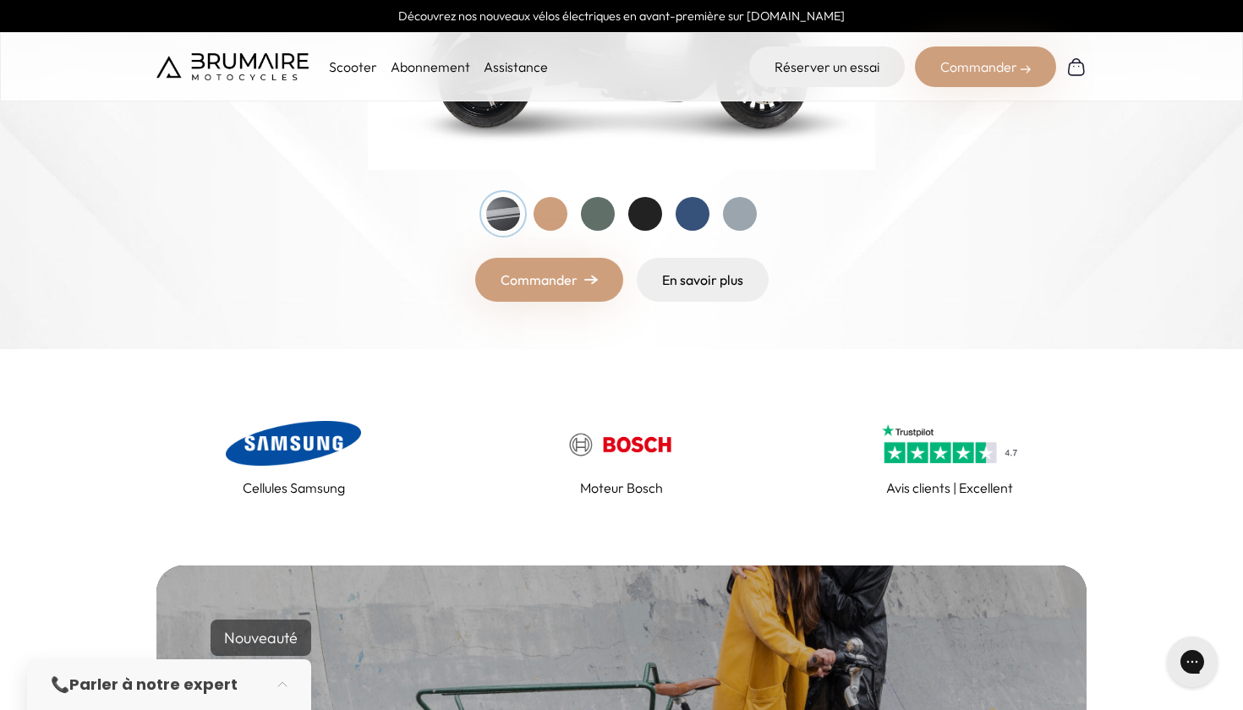
scroll to position [467, 0]
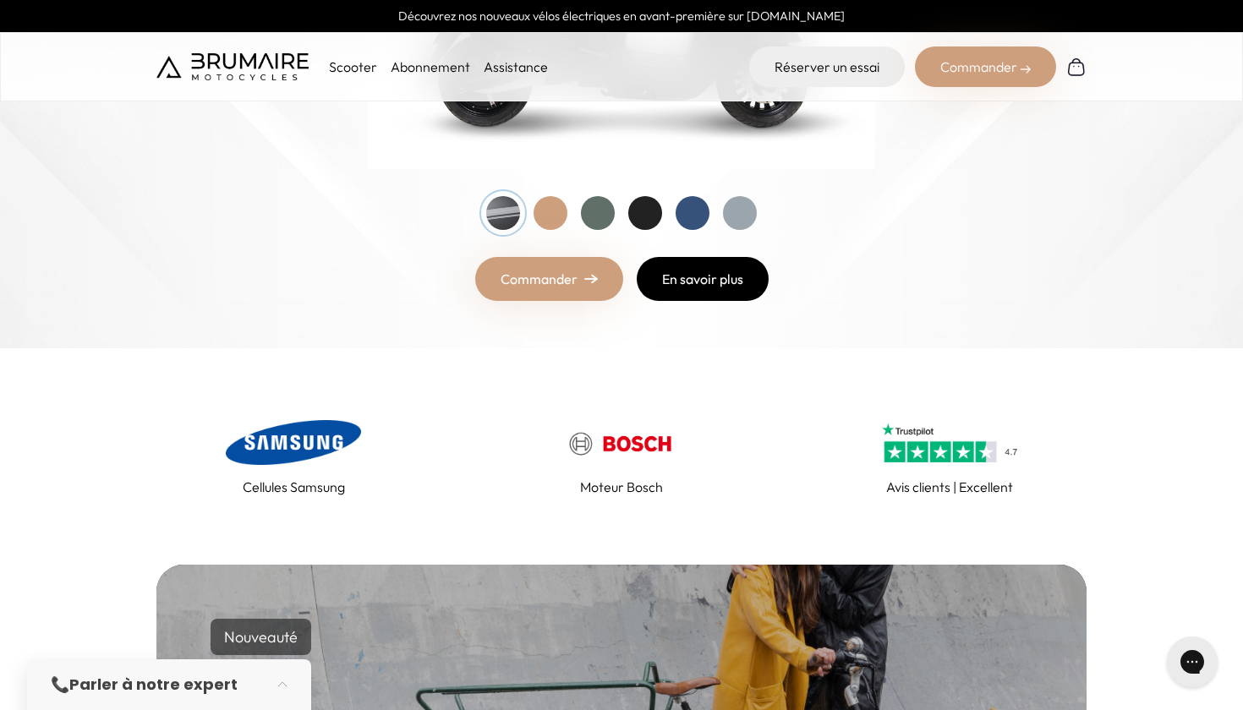
click at [702, 294] on link "En savoir plus" at bounding box center [703, 279] width 132 height 44
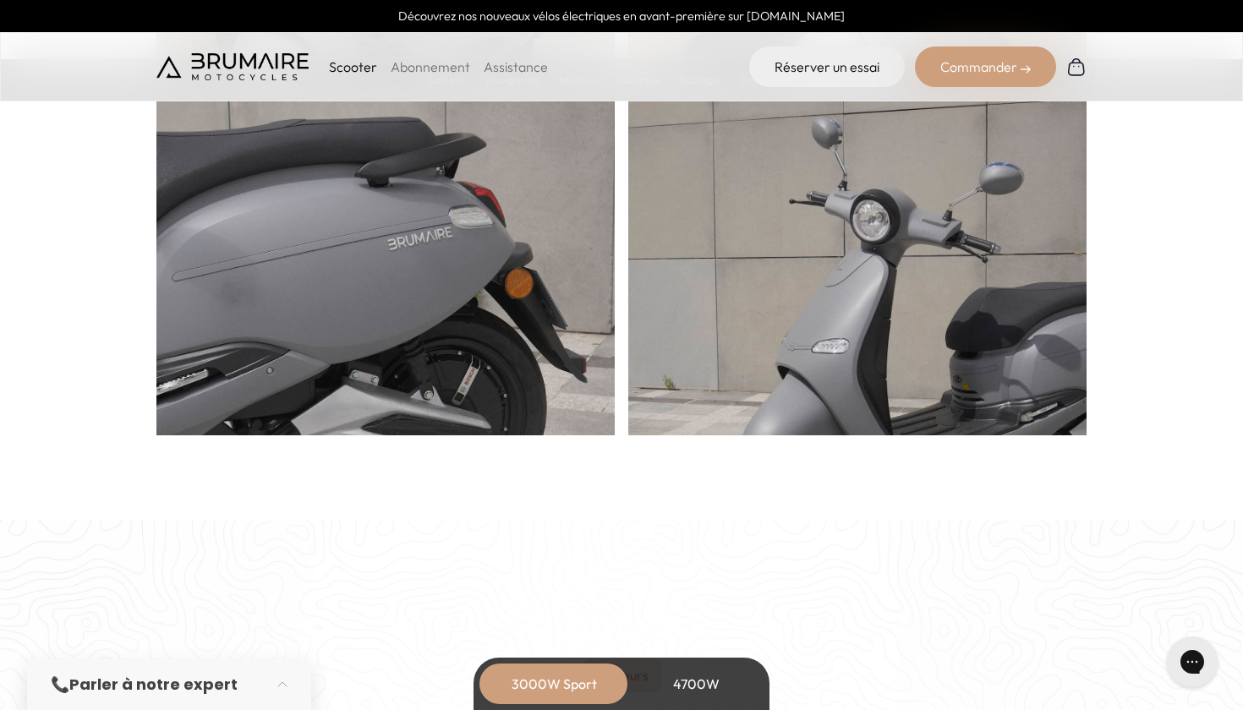
scroll to position [1033, 0]
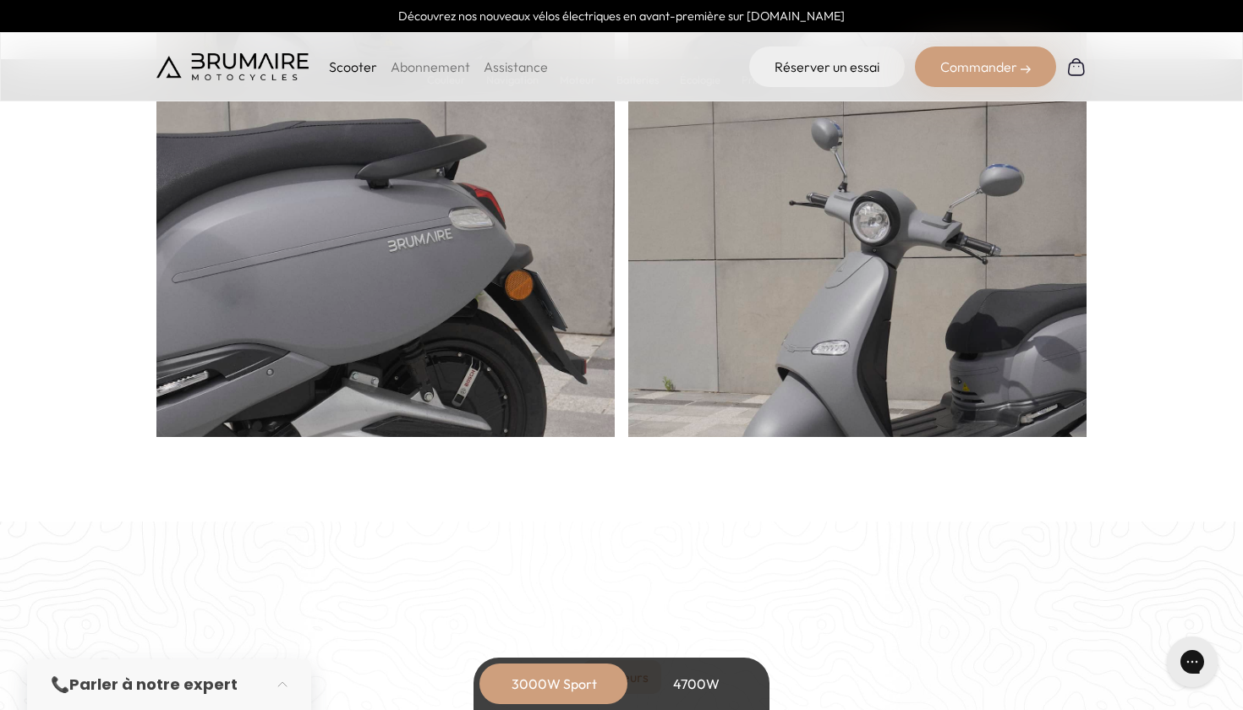
click at [1019, 61] on div "Commander" at bounding box center [985, 66] width 141 height 41
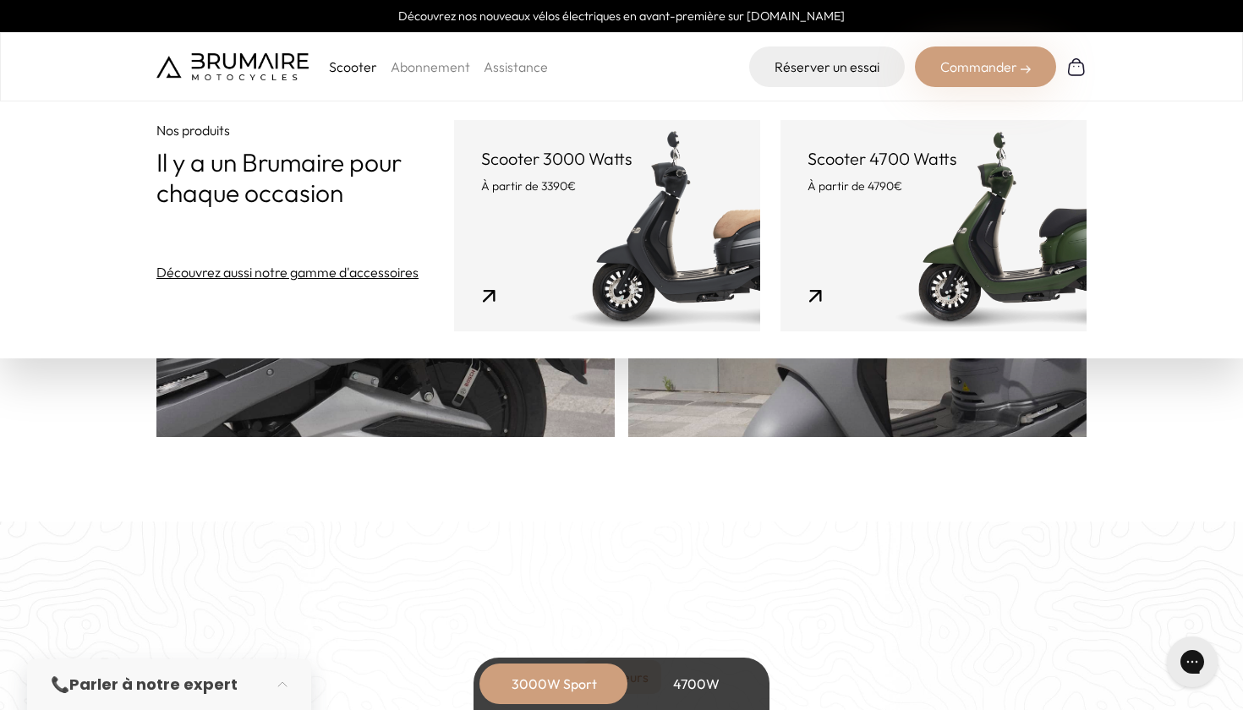
click at [538, 208] on link "Scooter 3000 Watts À partir de 3390€" at bounding box center [607, 225] width 306 height 211
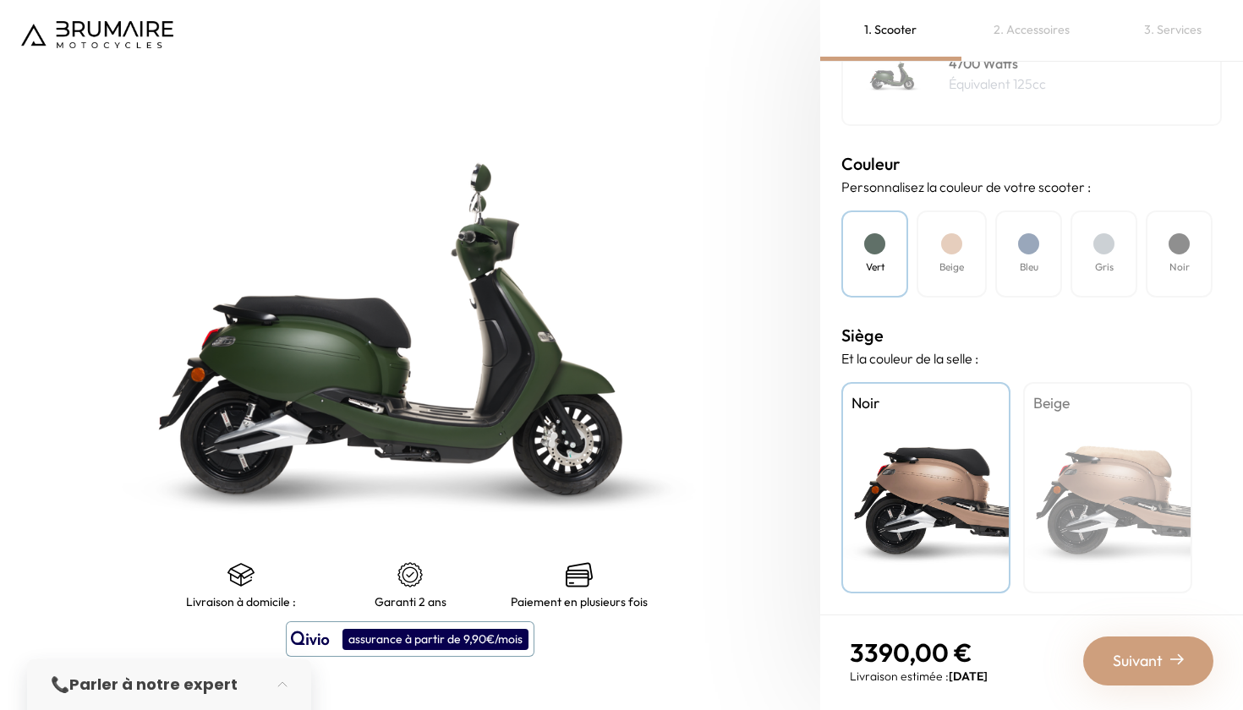
scroll to position [424, 0]
click at [1156, 254] on div "Noir" at bounding box center [1178, 253] width 67 height 87
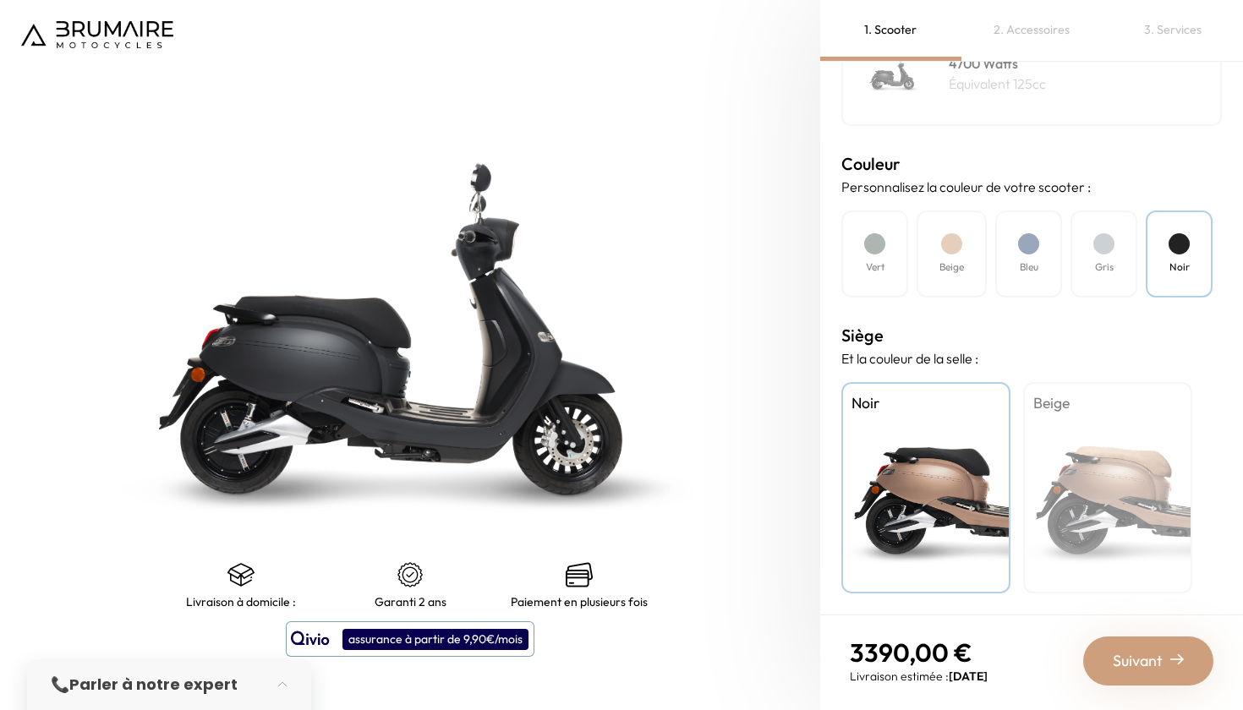
click at [1136, 657] on span "Suivant" at bounding box center [1137, 661] width 50 height 24
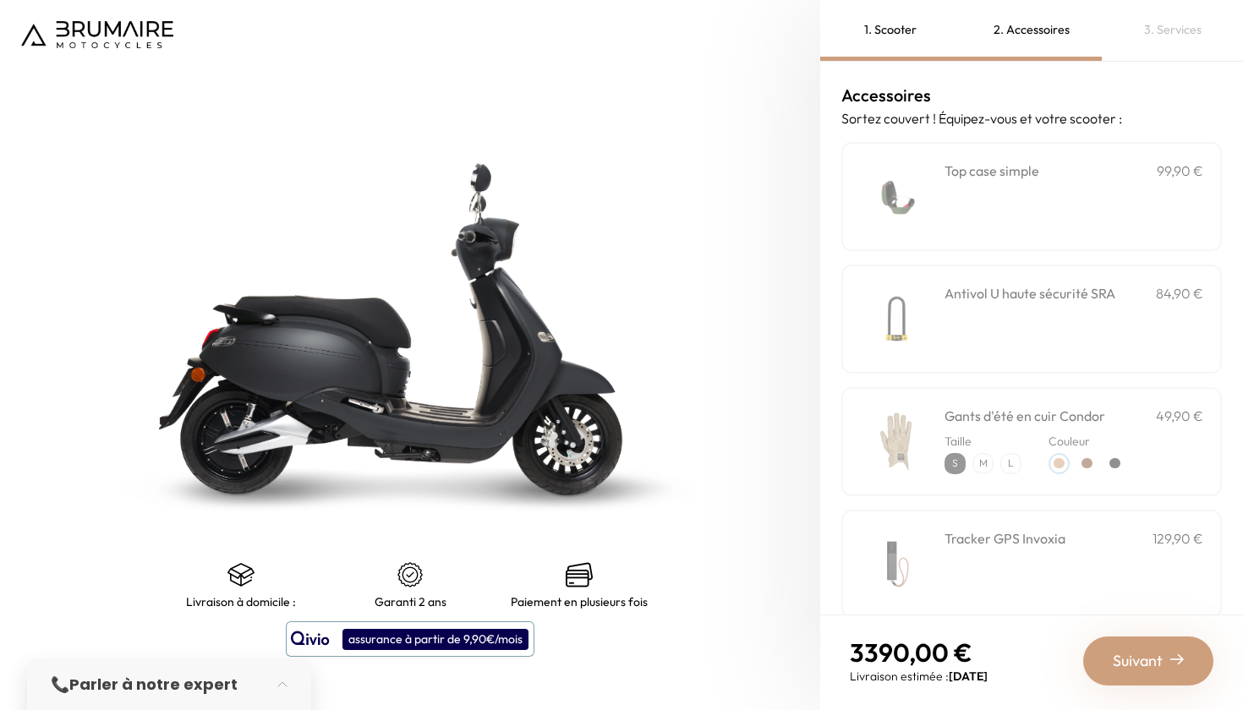
scroll to position [0, 0]
click at [932, 221] on img at bounding box center [896, 197] width 72 height 72
click at [1148, 660] on span "Suivant" at bounding box center [1137, 661] width 50 height 24
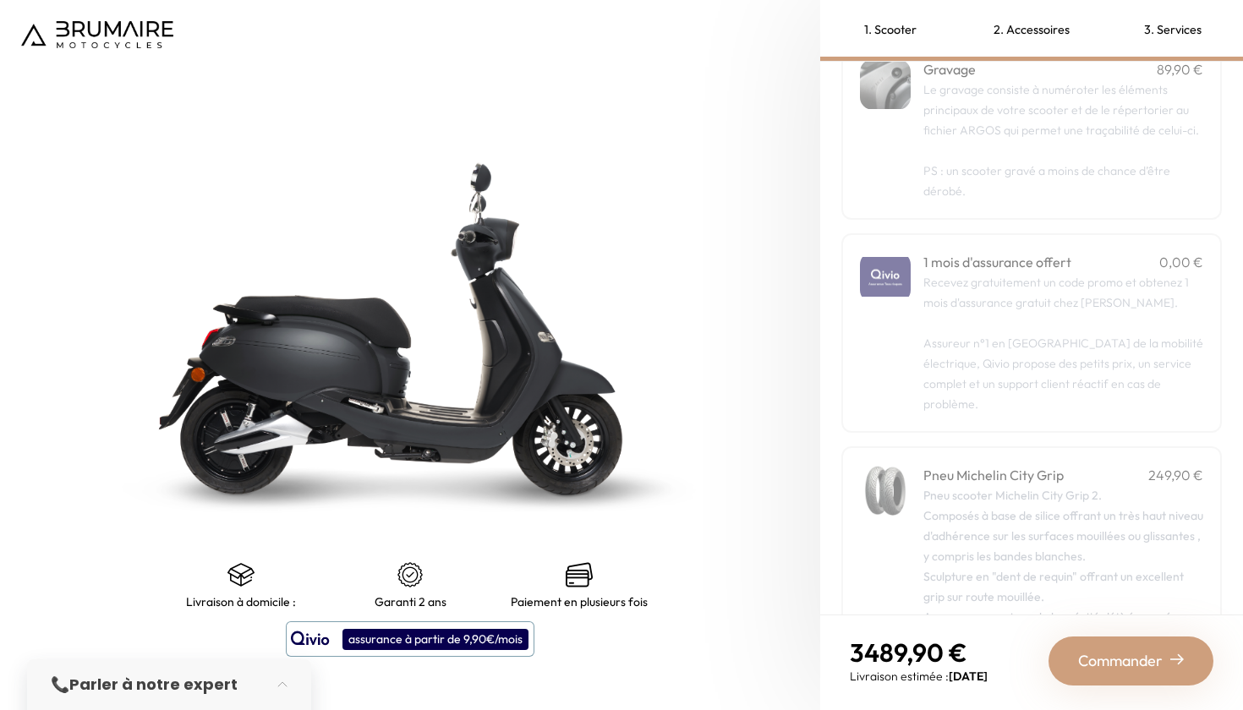
scroll to position [108, 0]
click at [1134, 339] on p "Recevez gratuitement un code promo et obtenez 1 mois d'assurance gratuit chez Q…" at bounding box center [1063, 336] width 280 height 142
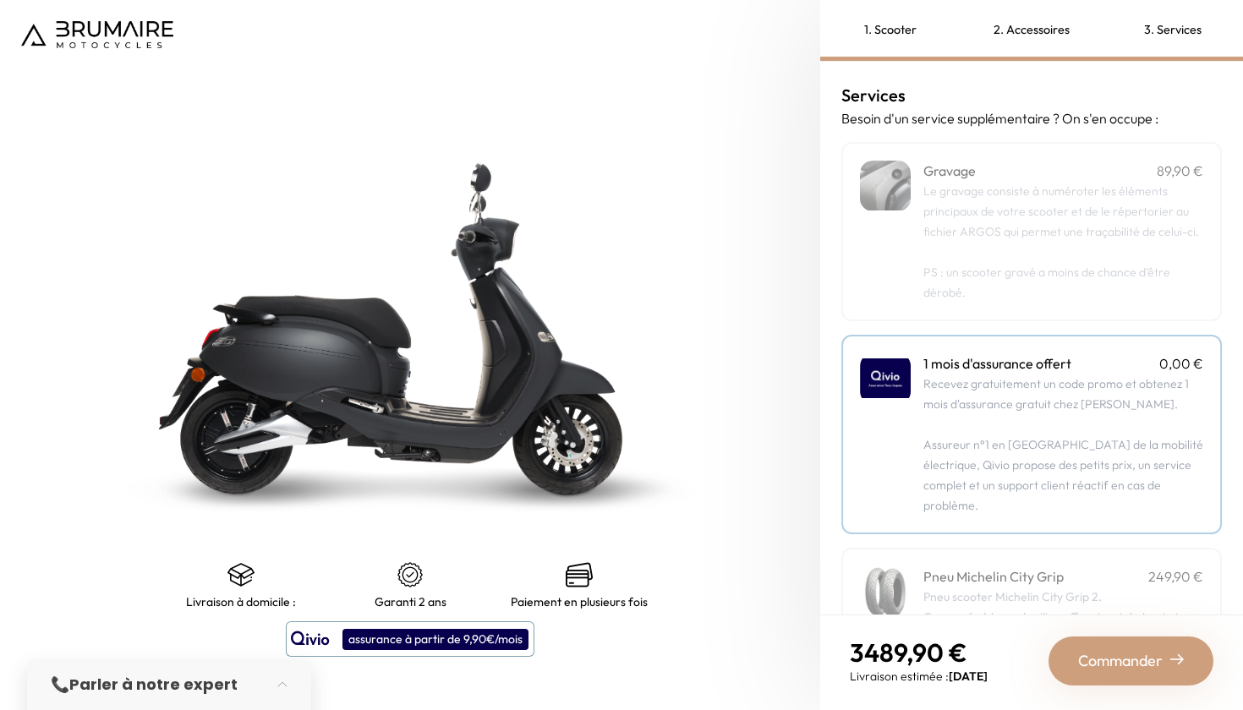
scroll to position [0, 0]
click at [1145, 669] on span "Commander" at bounding box center [1120, 661] width 85 height 24
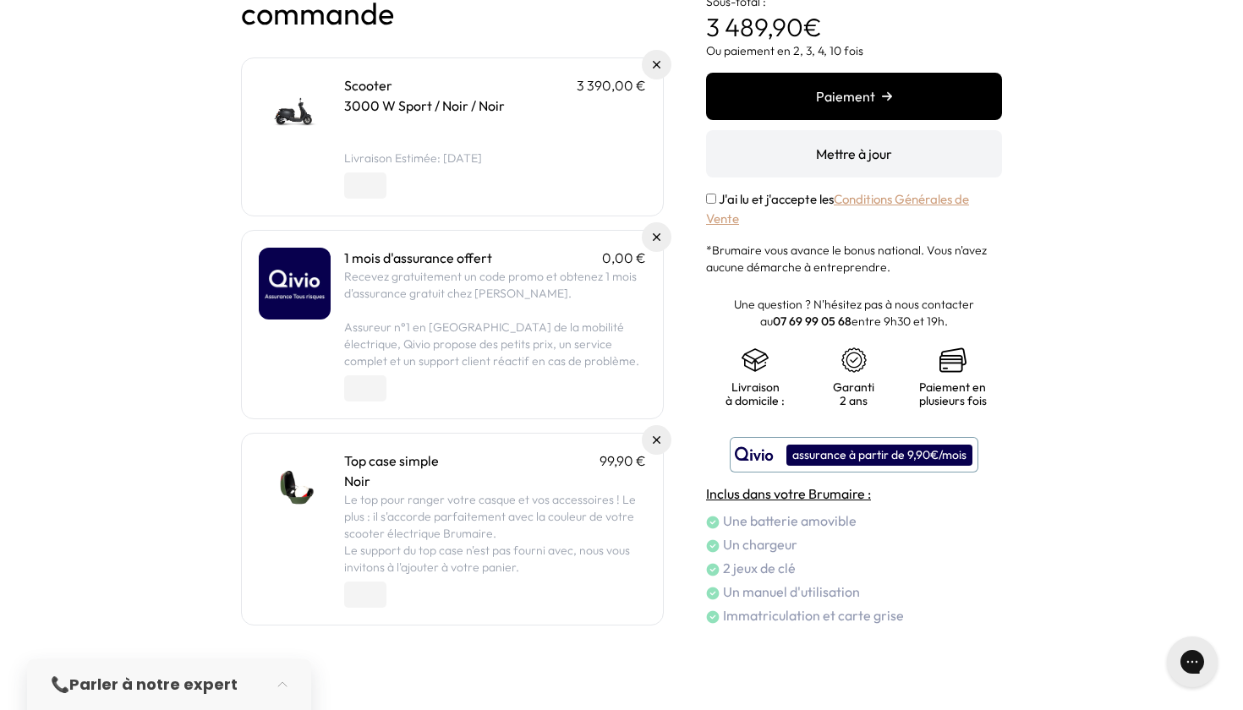
scroll to position [157, 0]
click at [784, 194] on label "J'ai lu et j'accepte les Conditions Générales de Vente" at bounding box center [837, 209] width 263 height 36
click at [858, 94] on button "Paiement" at bounding box center [854, 96] width 296 height 47
